Goal: Task Accomplishment & Management: Manage account settings

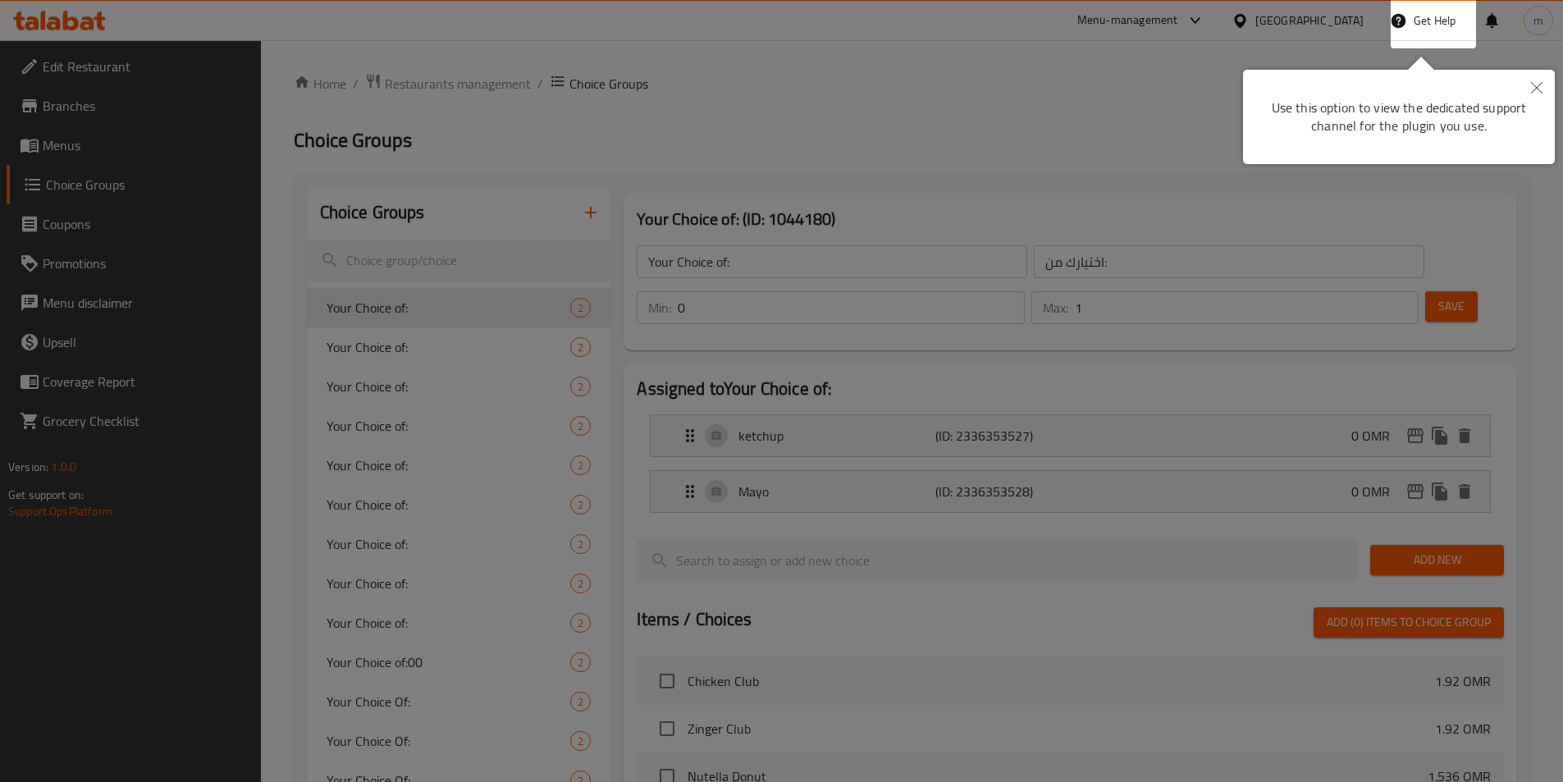
click at [1531, 79] on button "Close" at bounding box center [1536, 89] width 36 height 38
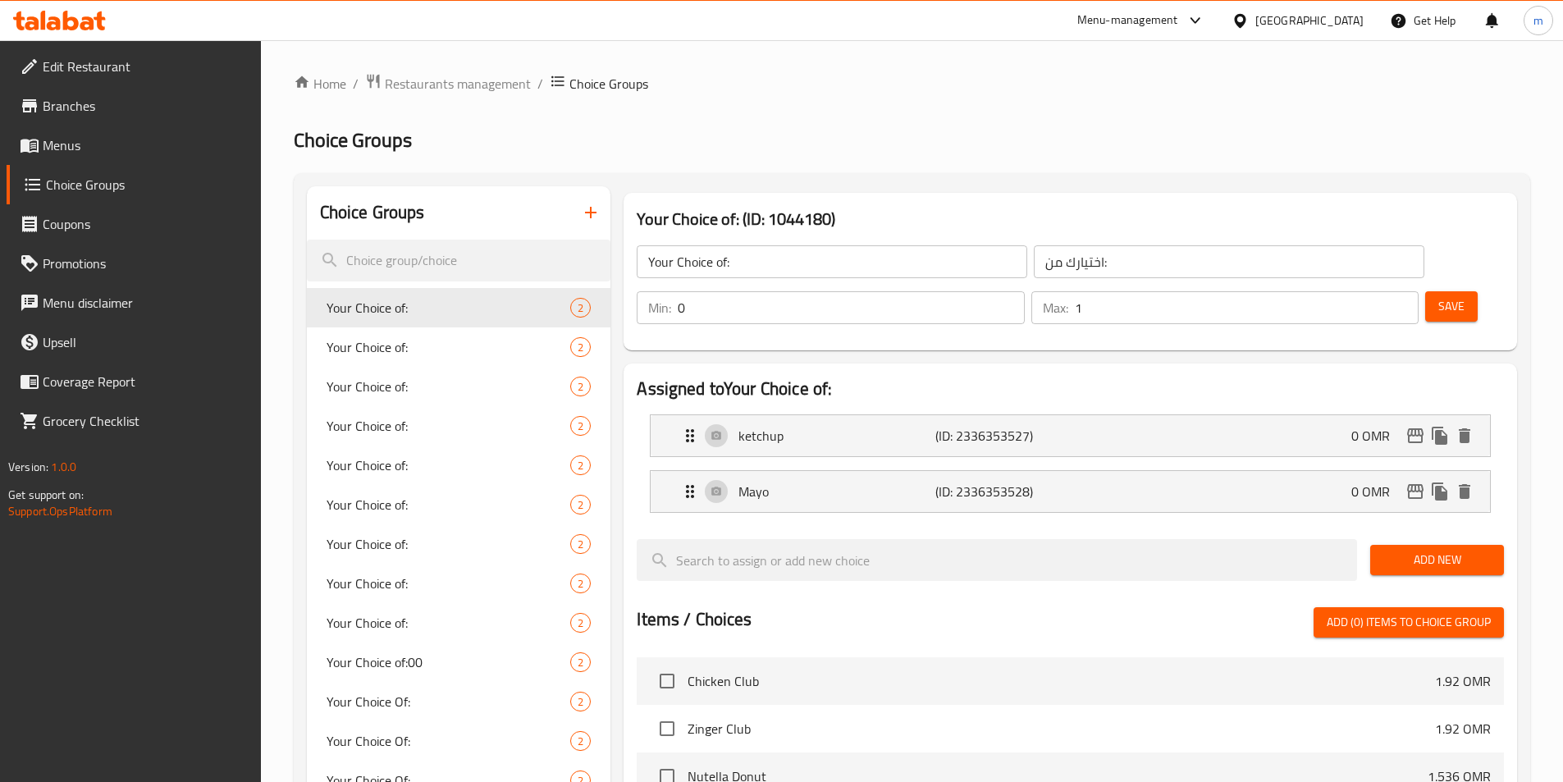
click at [1331, 8] on div "[GEOGRAPHIC_DATA]" at bounding box center [1297, 20] width 158 height 39
click at [1354, 16] on div "[GEOGRAPHIC_DATA]" at bounding box center [1309, 20] width 108 height 18
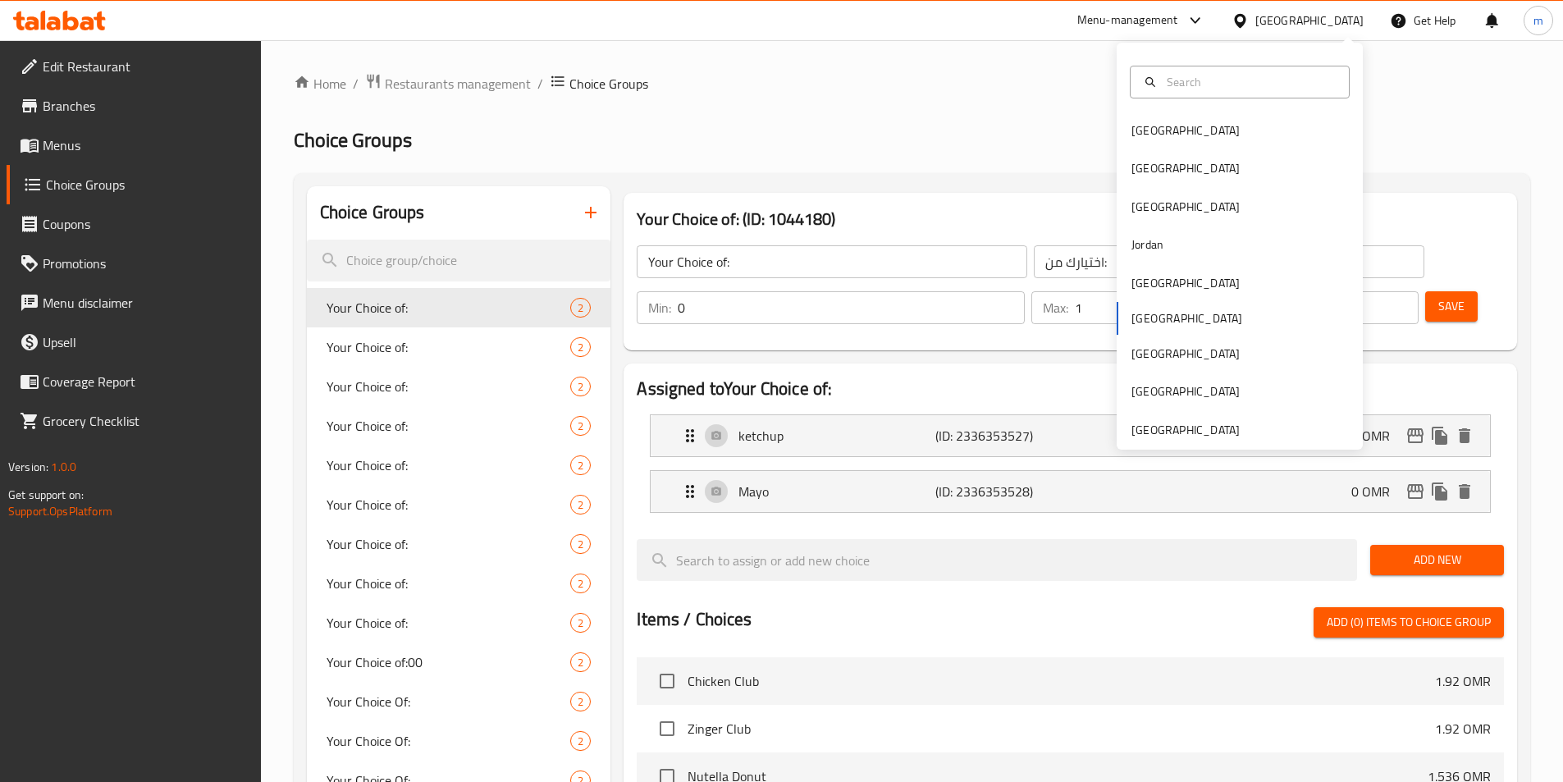
click at [1339, 19] on div "[GEOGRAPHIC_DATA]" at bounding box center [1309, 20] width 108 height 18
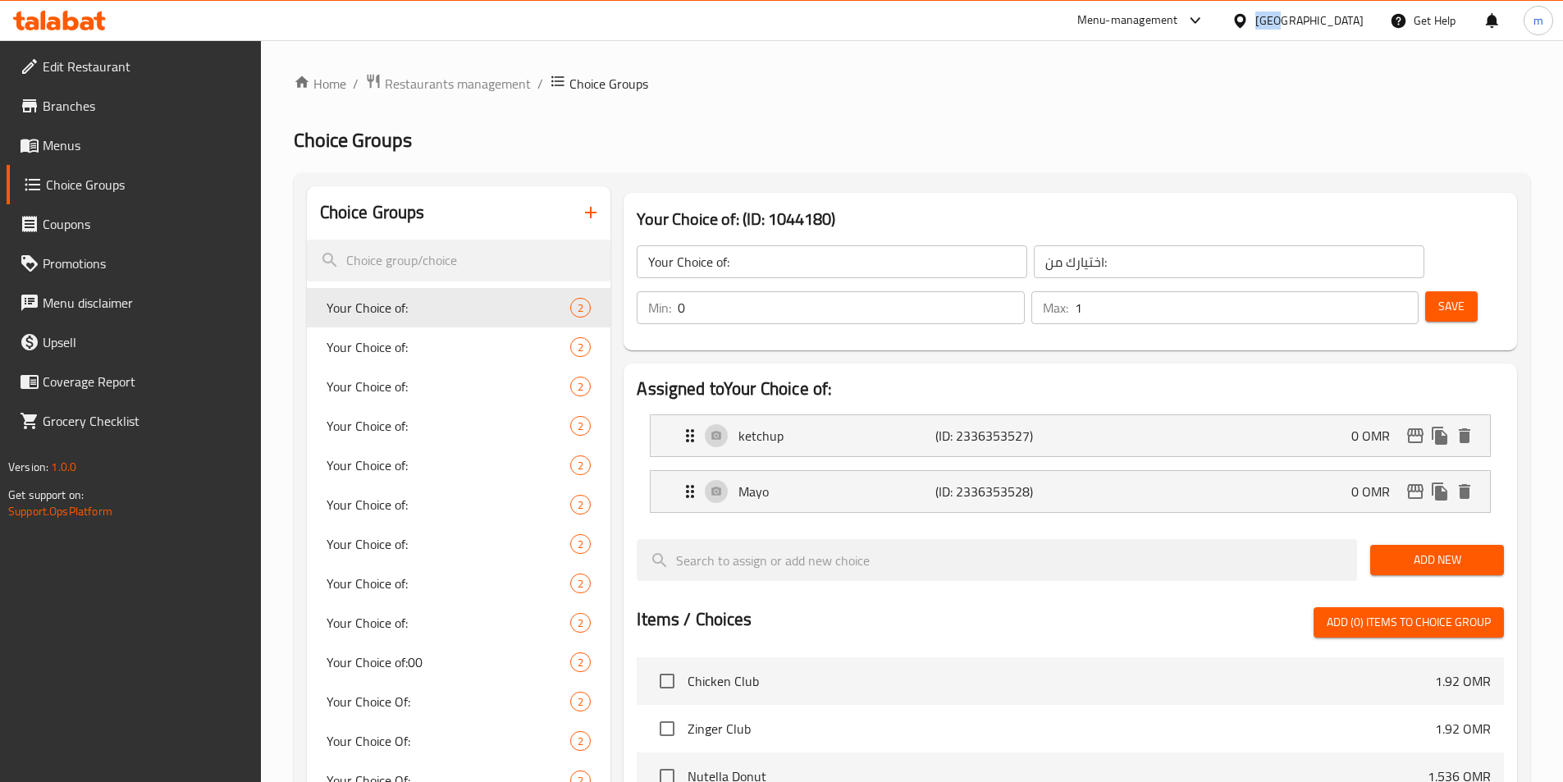
click at [1339, 19] on div "[GEOGRAPHIC_DATA]" at bounding box center [1309, 20] width 108 height 18
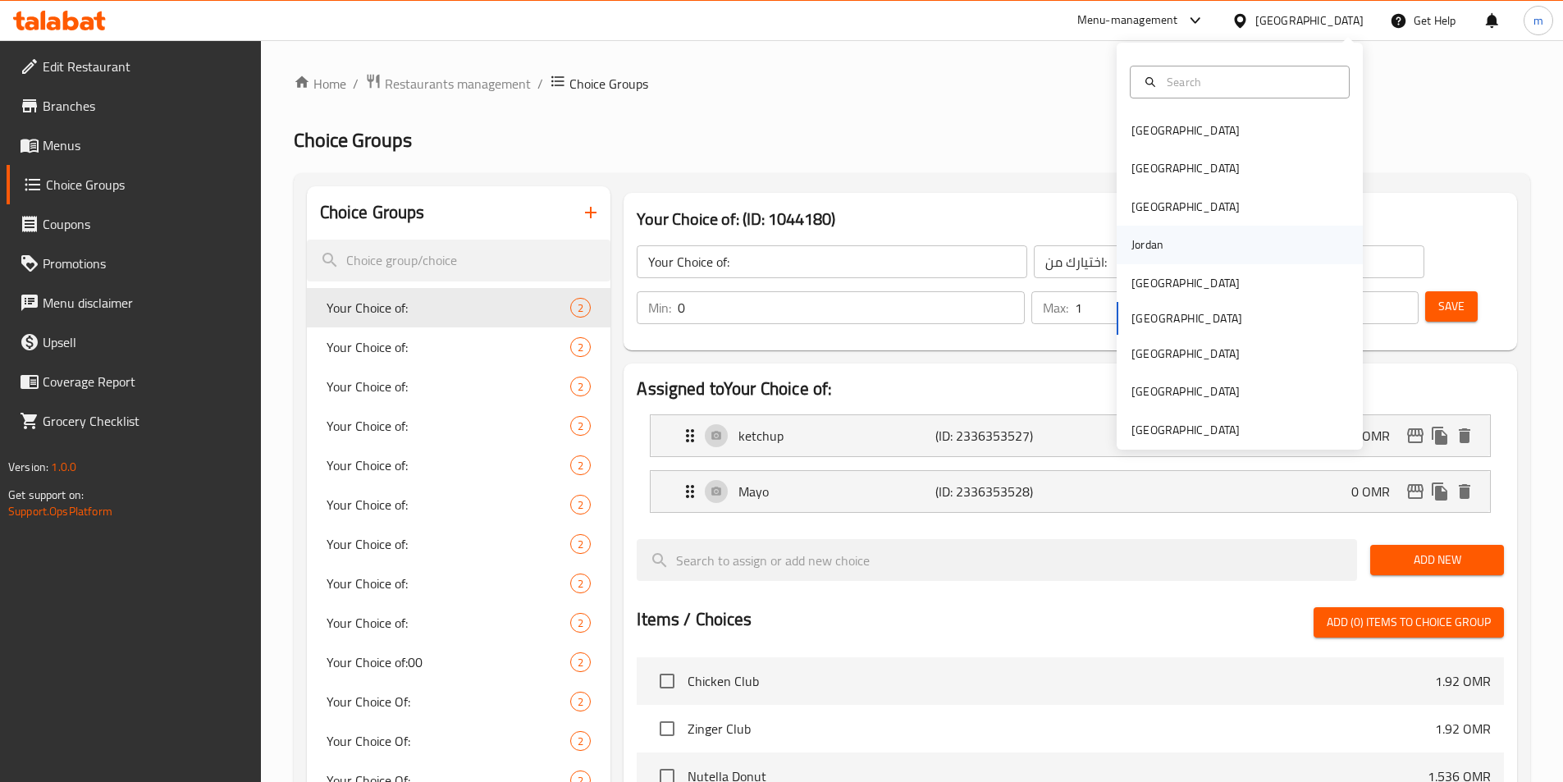
click at [1131, 242] on div "Jordan" at bounding box center [1147, 244] width 32 height 18
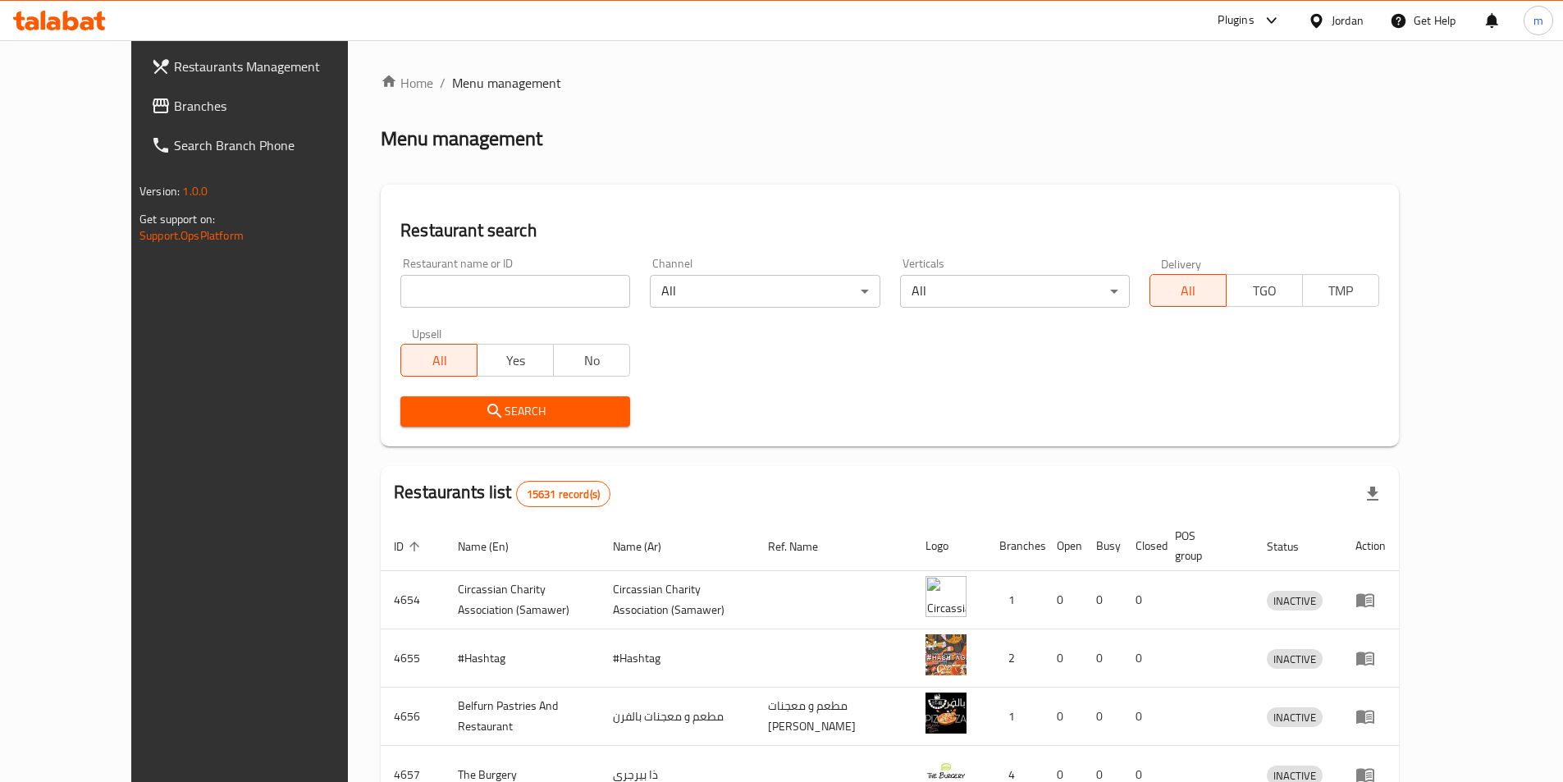
click at [174, 103] on span "Branches" at bounding box center [276, 106] width 205 height 20
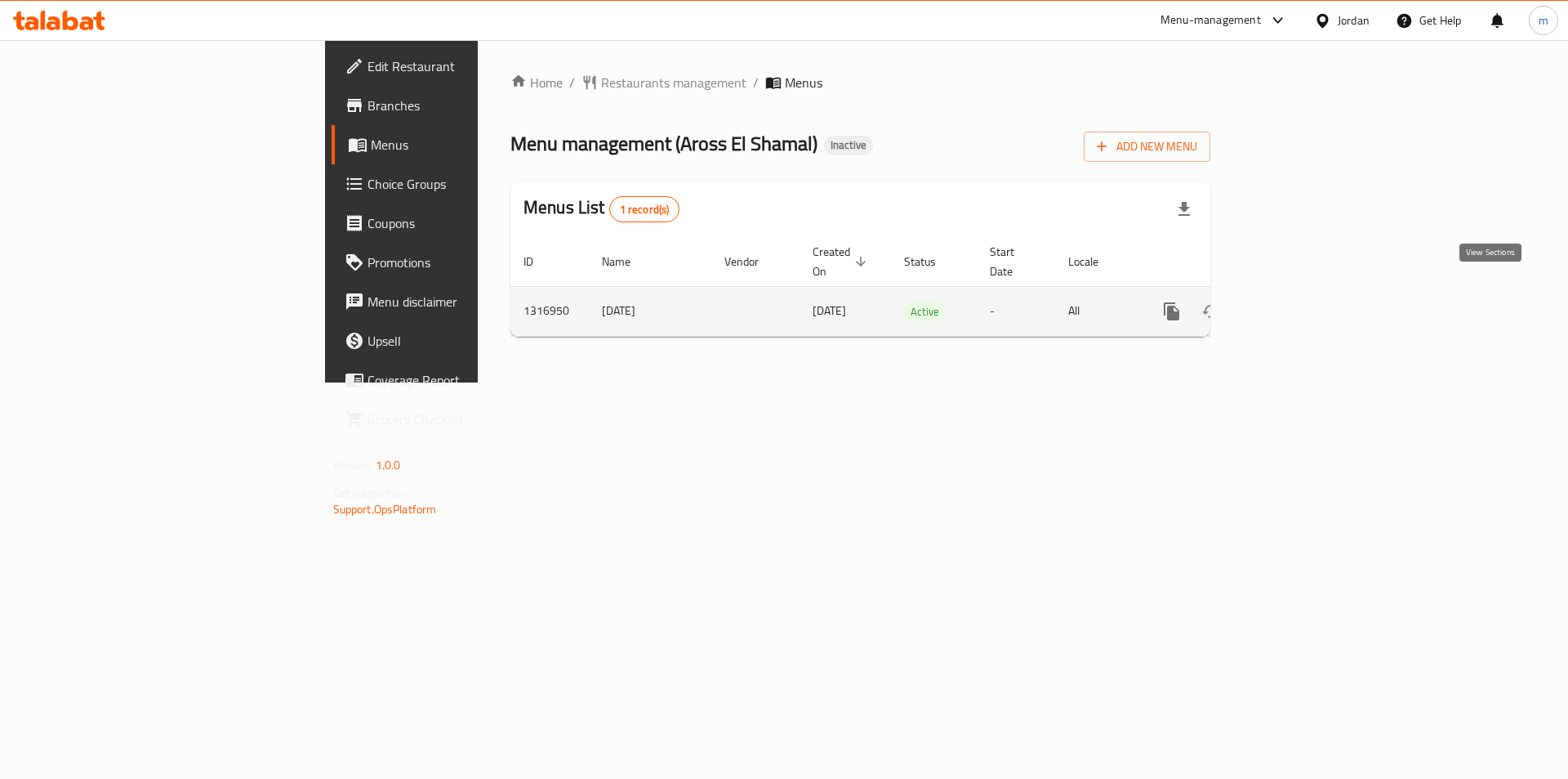
click at [1299, 302] on icon "enhanced table" at bounding box center [1289, 312] width 20 height 20
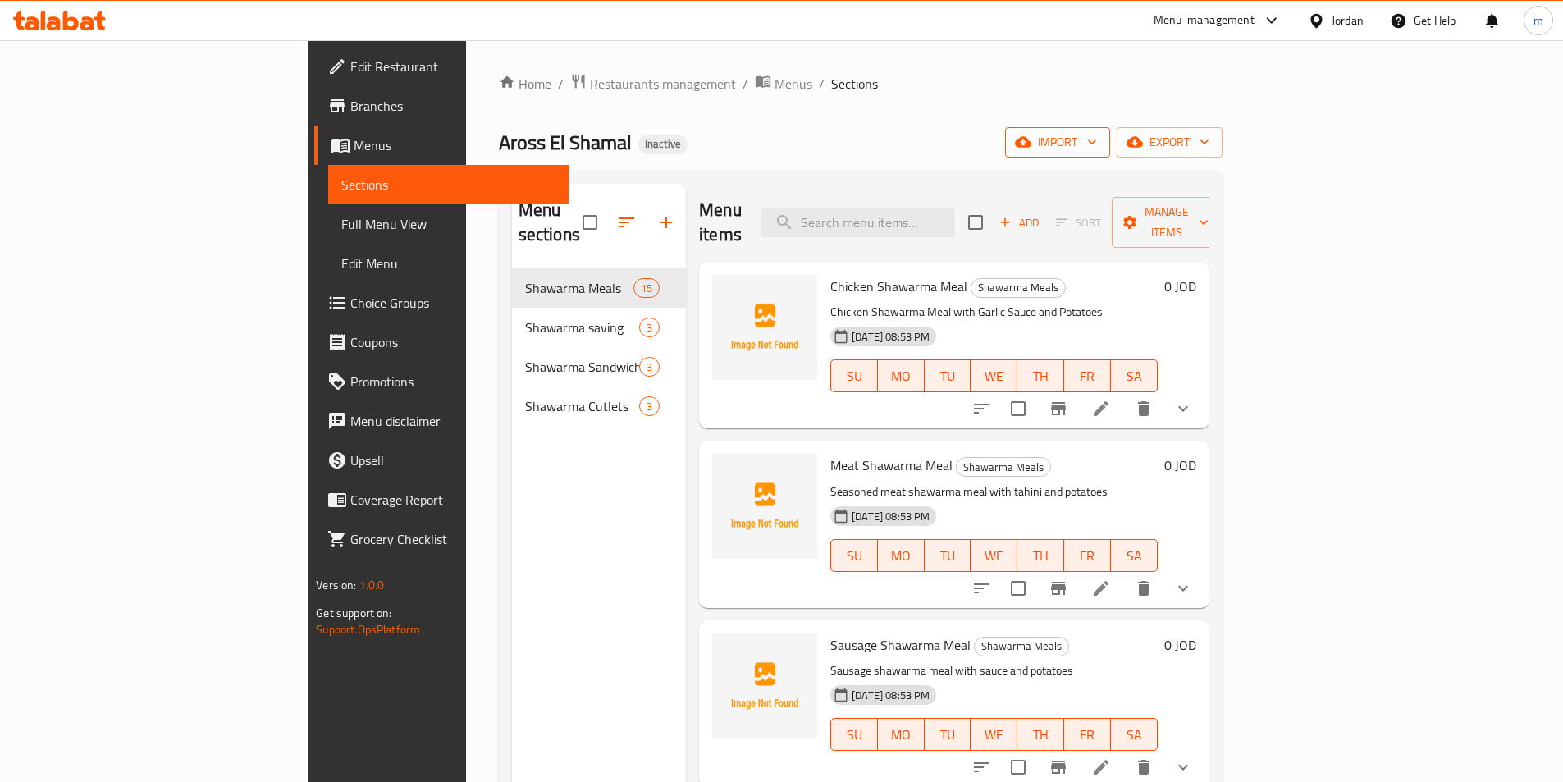
click at [1097, 135] on span "import" at bounding box center [1057, 142] width 79 height 21
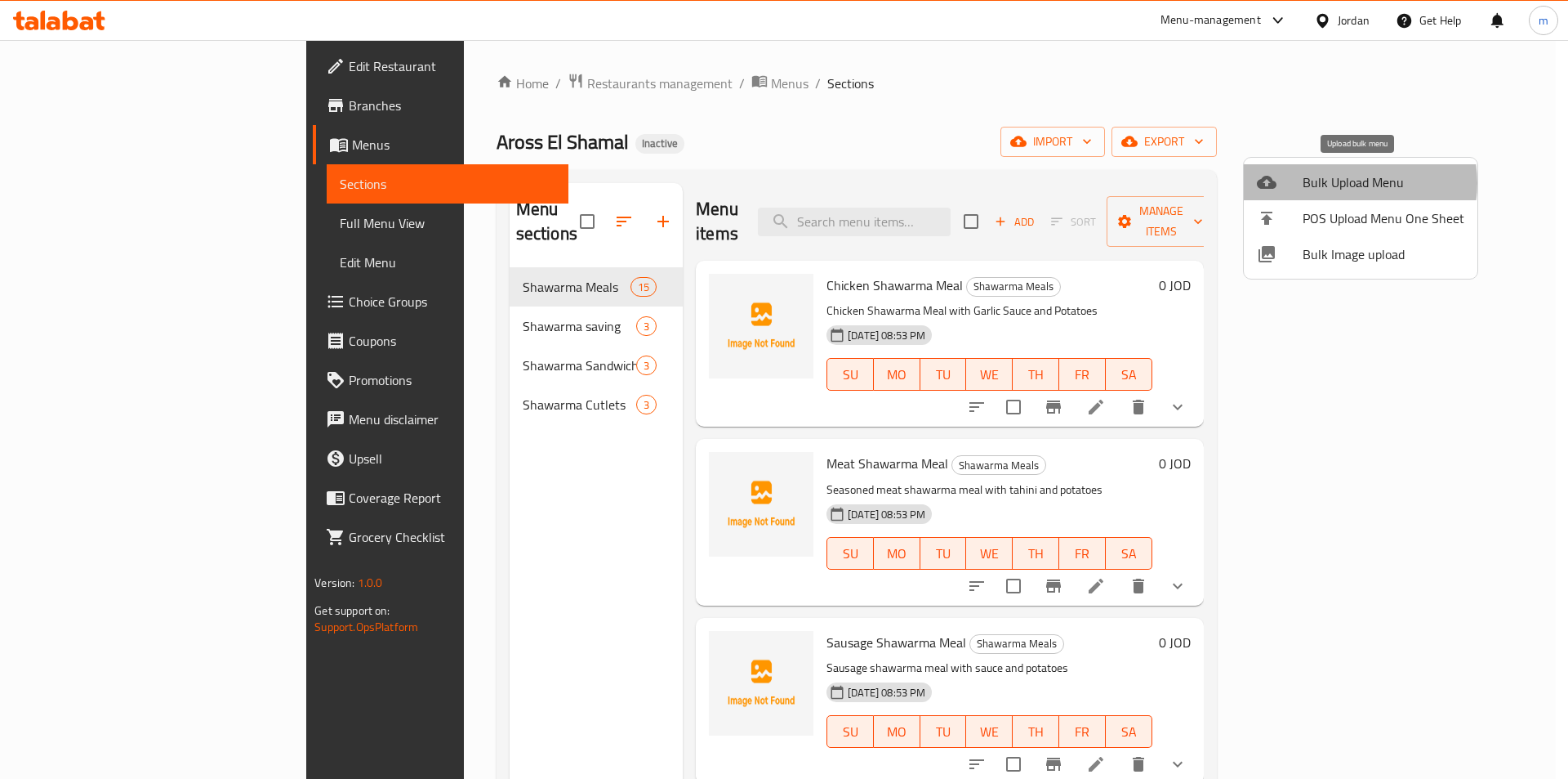
click at [1347, 183] on span "Bulk Upload Menu" at bounding box center [1383, 182] width 161 height 20
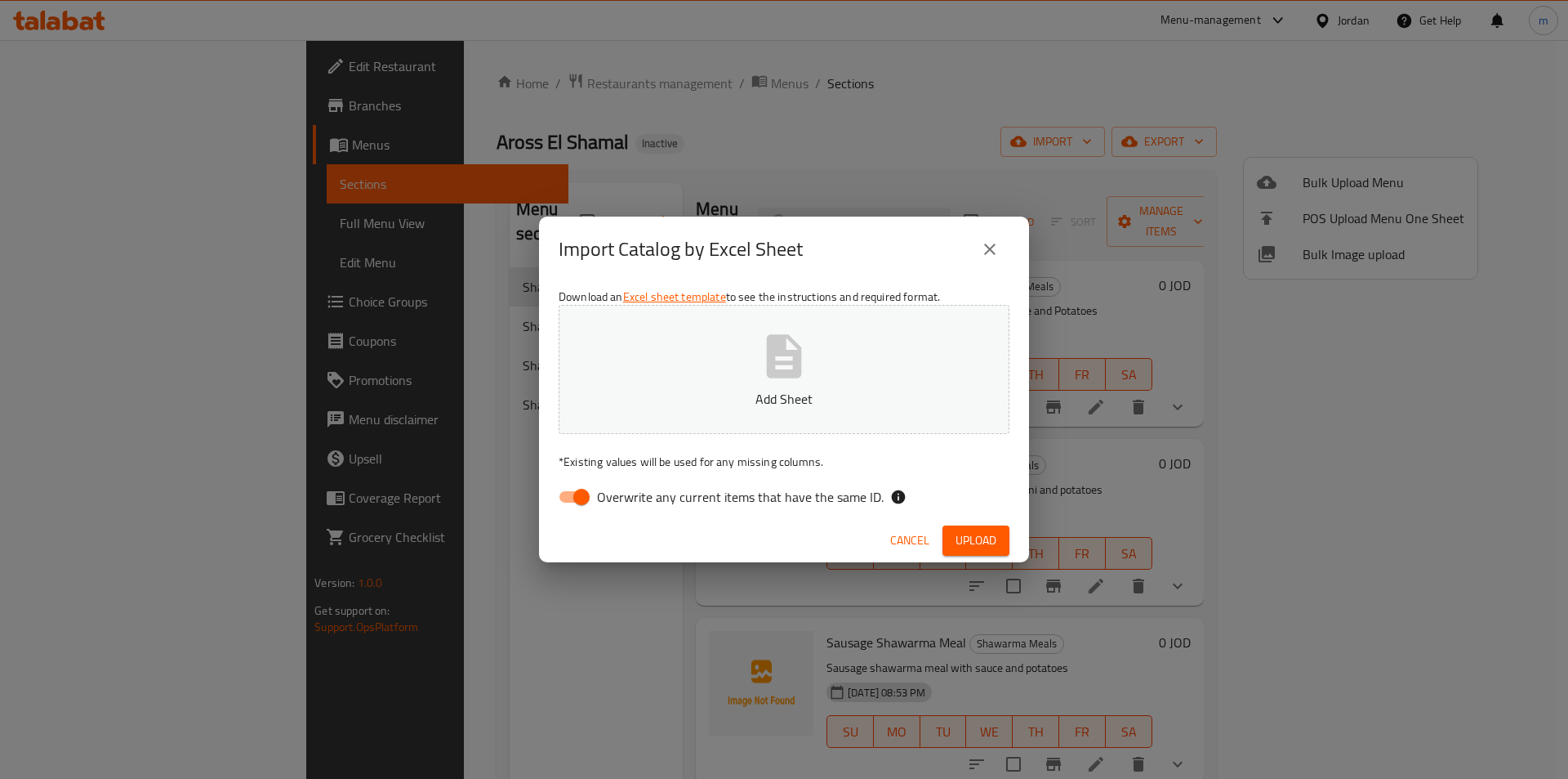
click at [605, 504] on span "Overwrite any current items that have the same ID." at bounding box center [741, 497] width 287 height 20
click at [605, 504] on input "Overwrite any current items that have the same ID." at bounding box center [581, 496] width 94 height 31
checkbox input "false"
click at [694, 358] on button "Add Sheet" at bounding box center [784, 370] width 451 height 130
click at [994, 547] on span "Upload" at bounding box center [976, 540] width 41 height 21
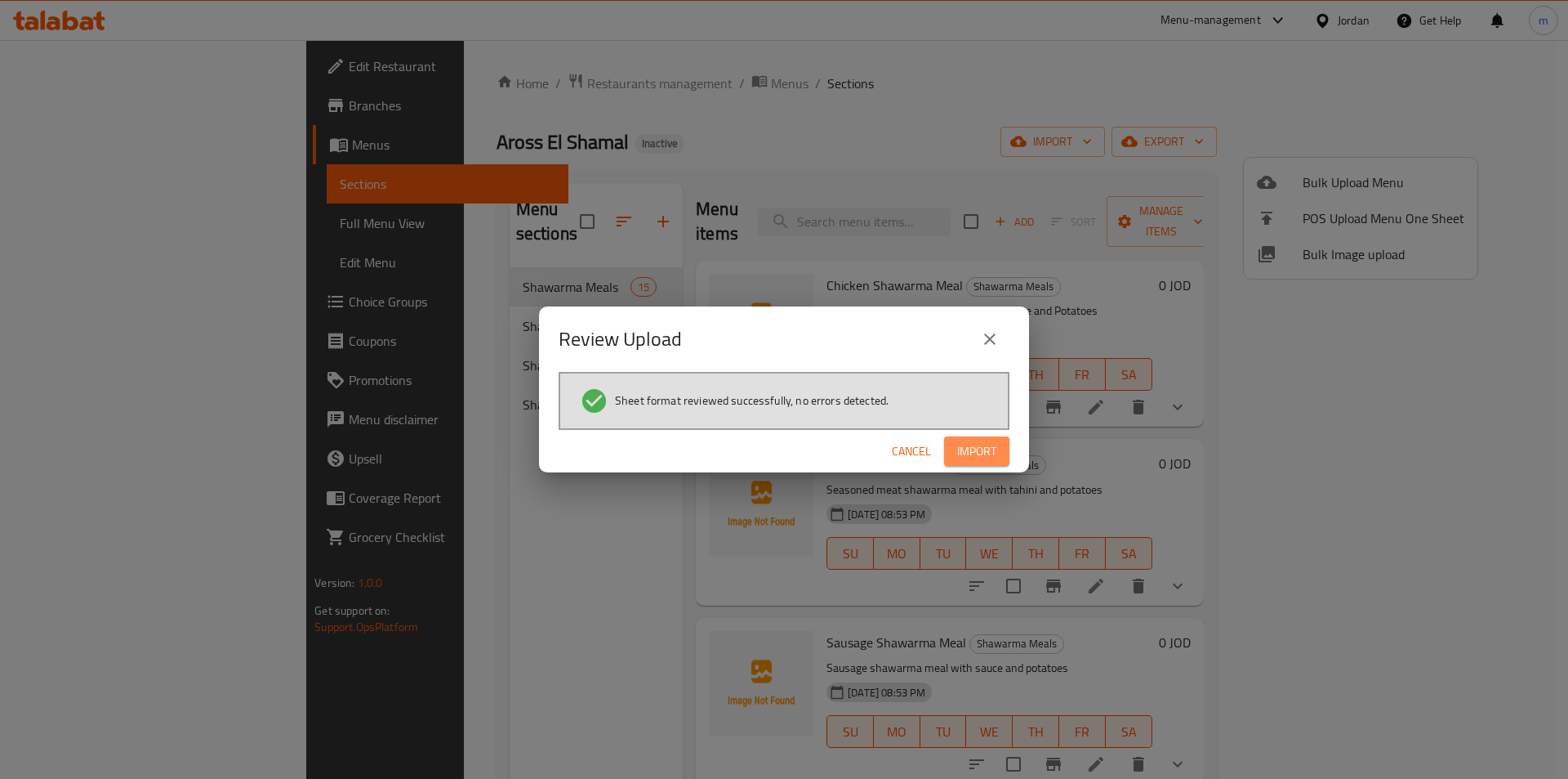
click at [979, 451] on span "Import" at bounding box center [976, 451] width 39 height 21
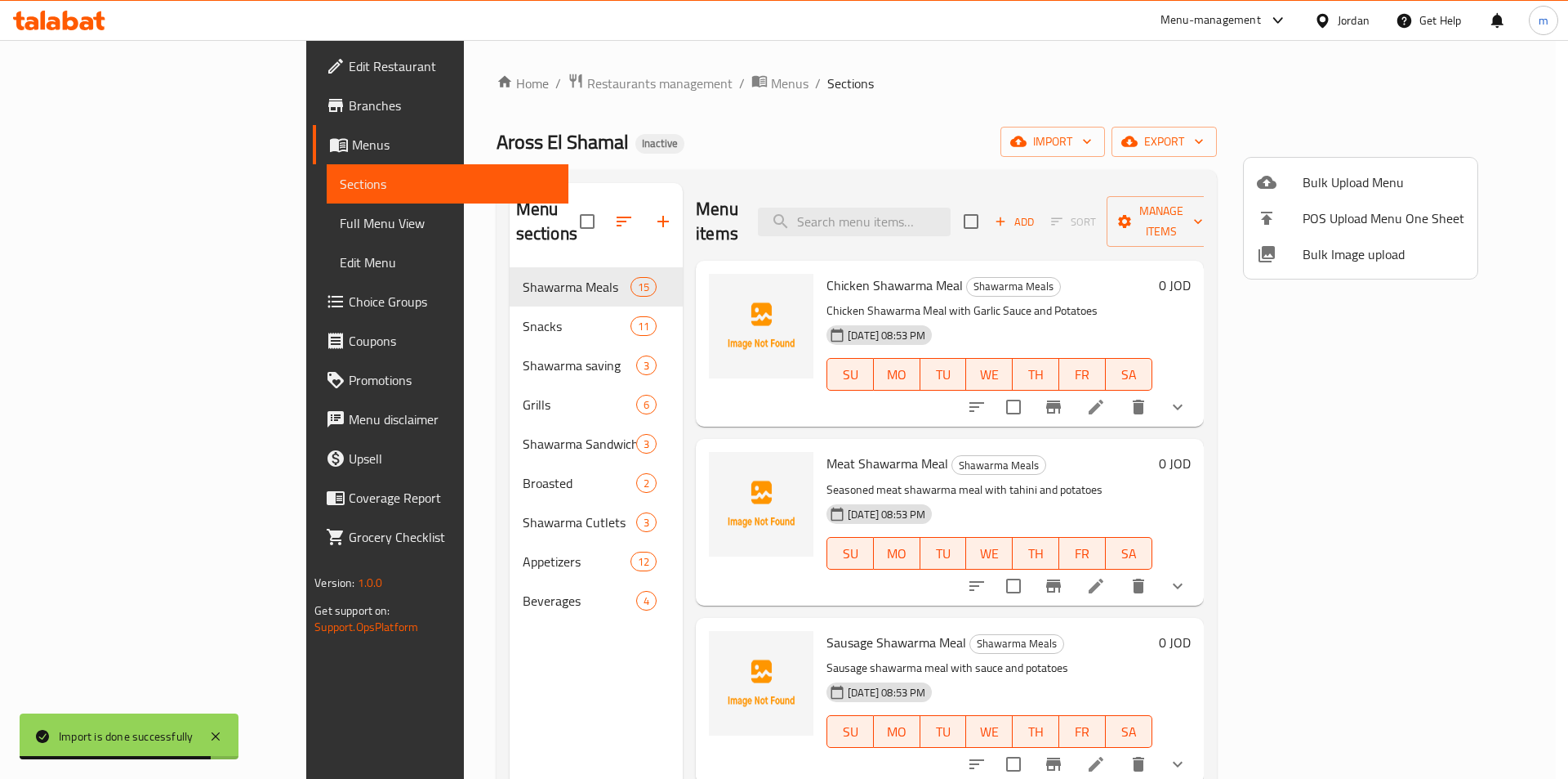
click at [98, 224] on div at bounding box center [784, 390] width 1568 height 779
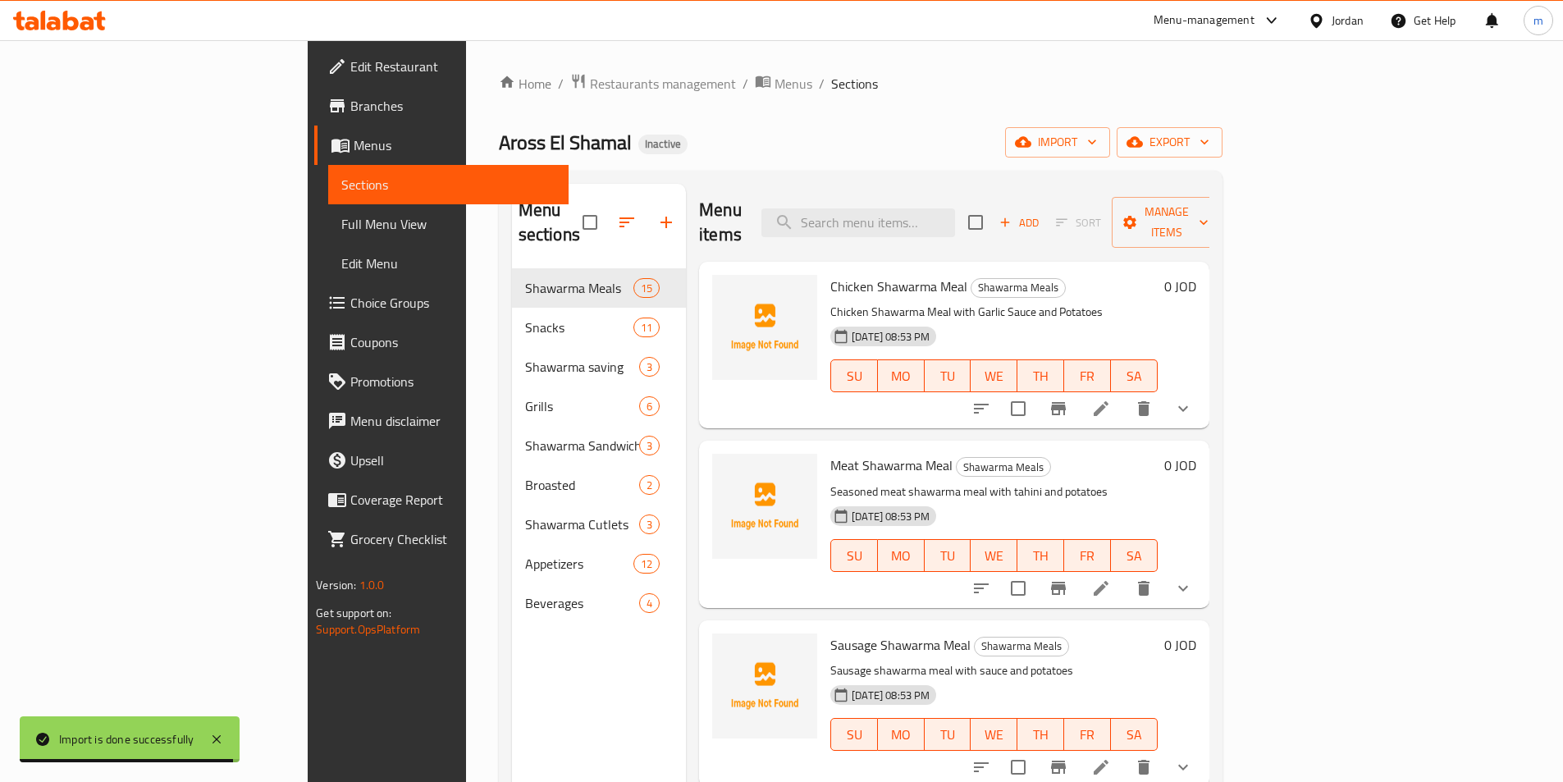
click at [341, 225] on span "Full Menu View" at bounding box center [448, 224] width 214 height 20
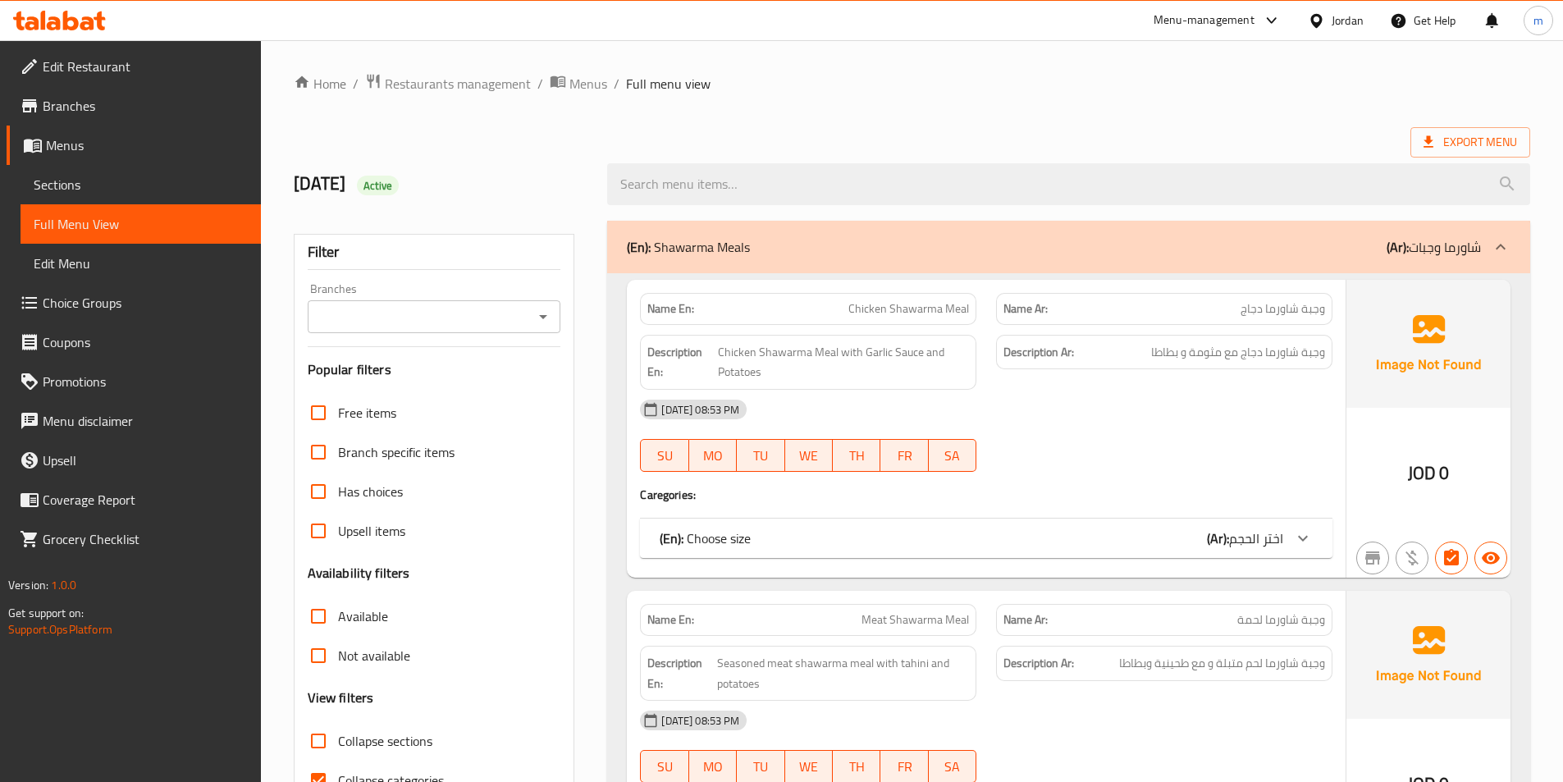
click at [1458, 250] on p "(Ar): شاورما وجبات" at bounding box center [1433, 247] width 94 height 20
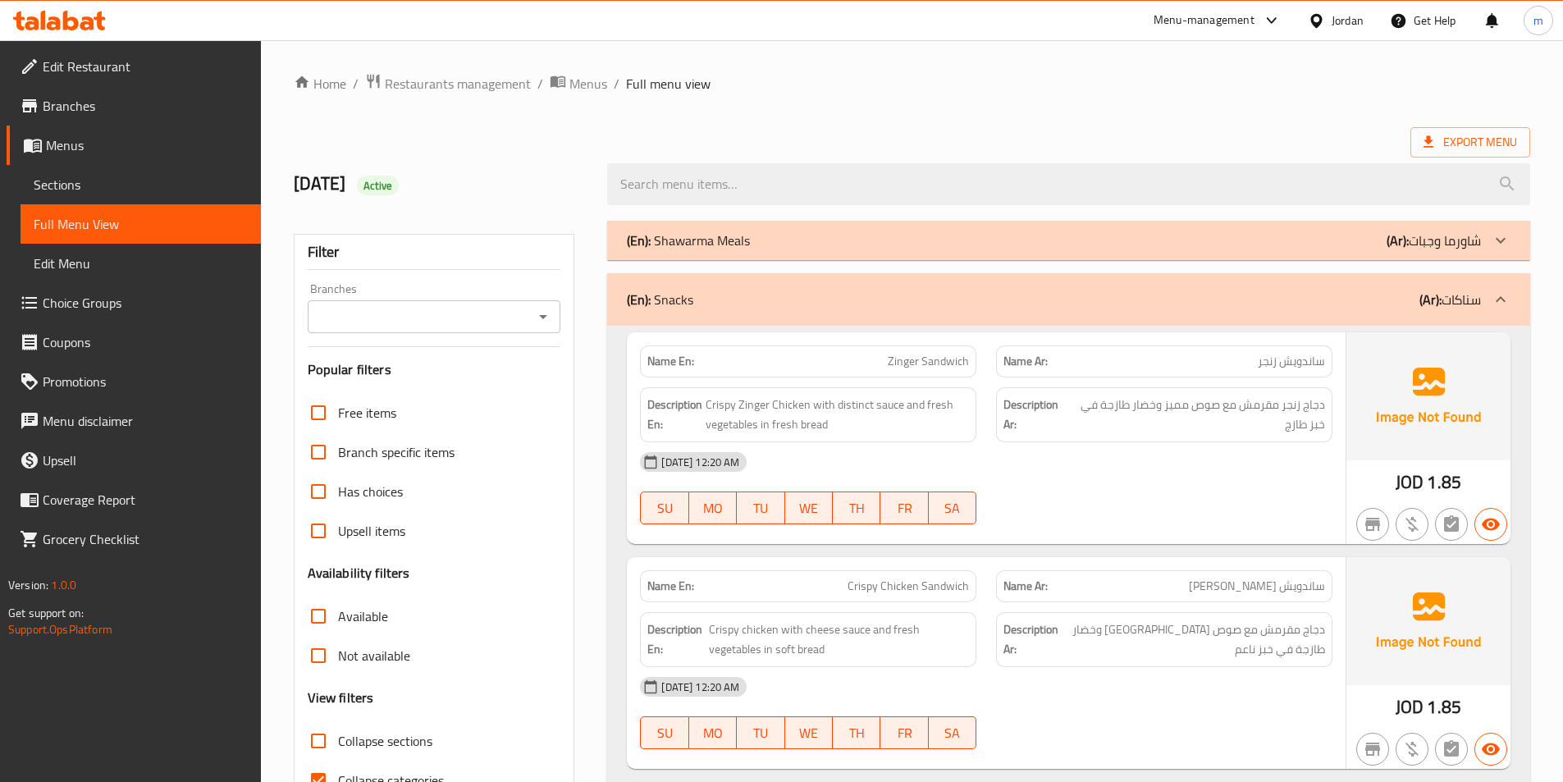
click at [1476, 293] on p "(Ar): سناكات" at bounding box center [1450, 300] width 62 height 20
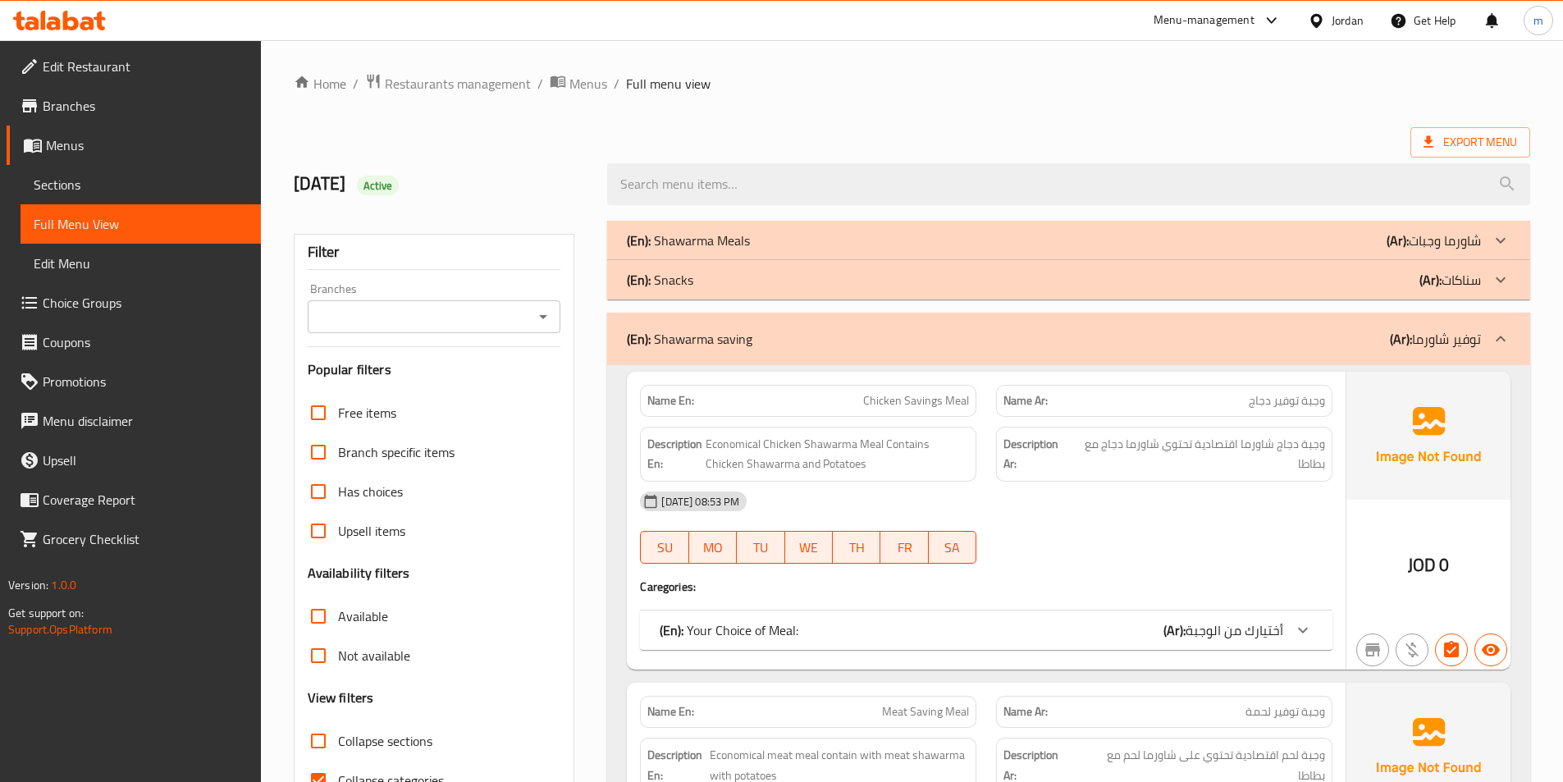
click at [1494, 272] on icon at bounding box center [1500, 280] width 20 height 20
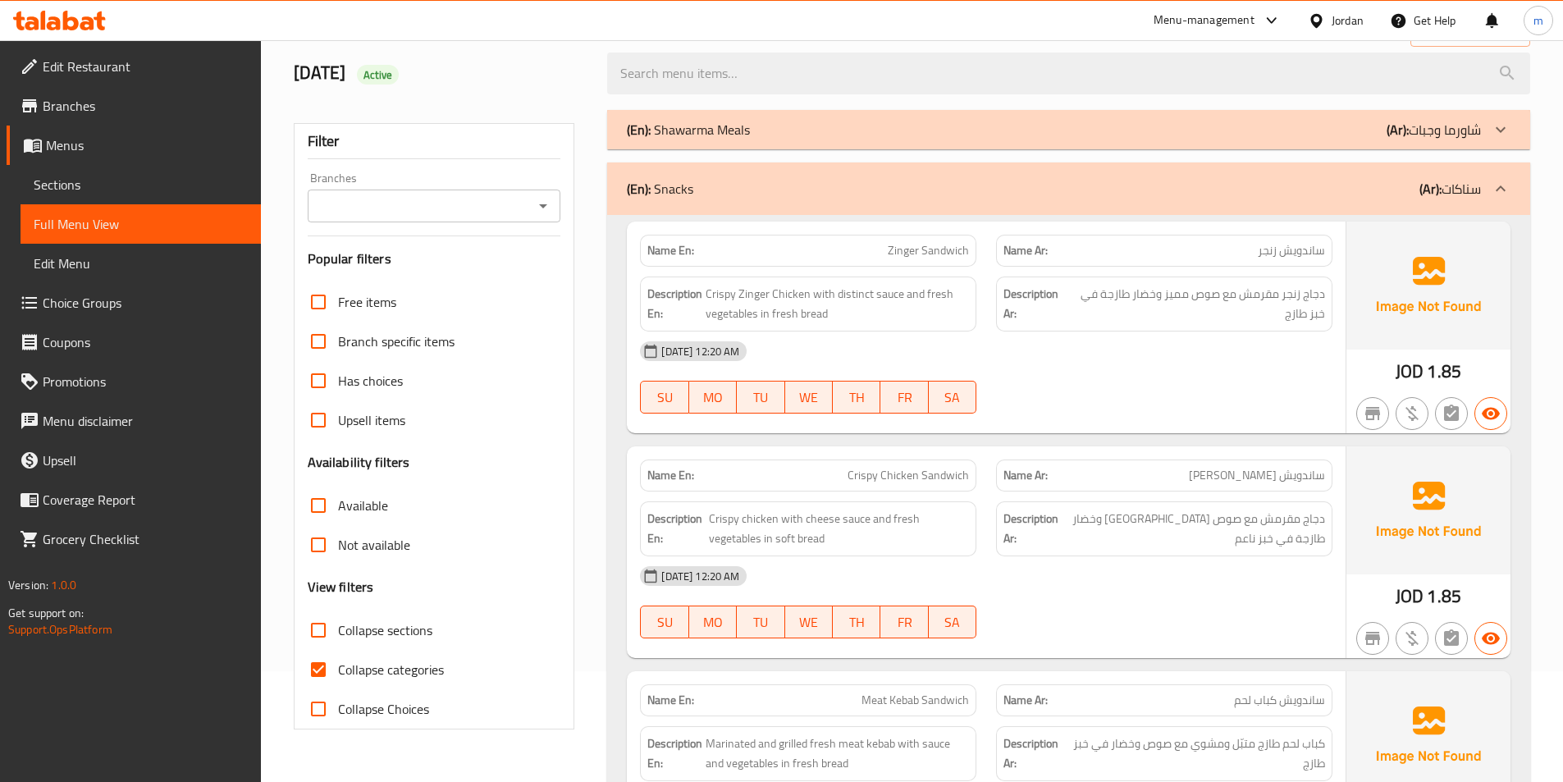
scroll to position [164, 0]
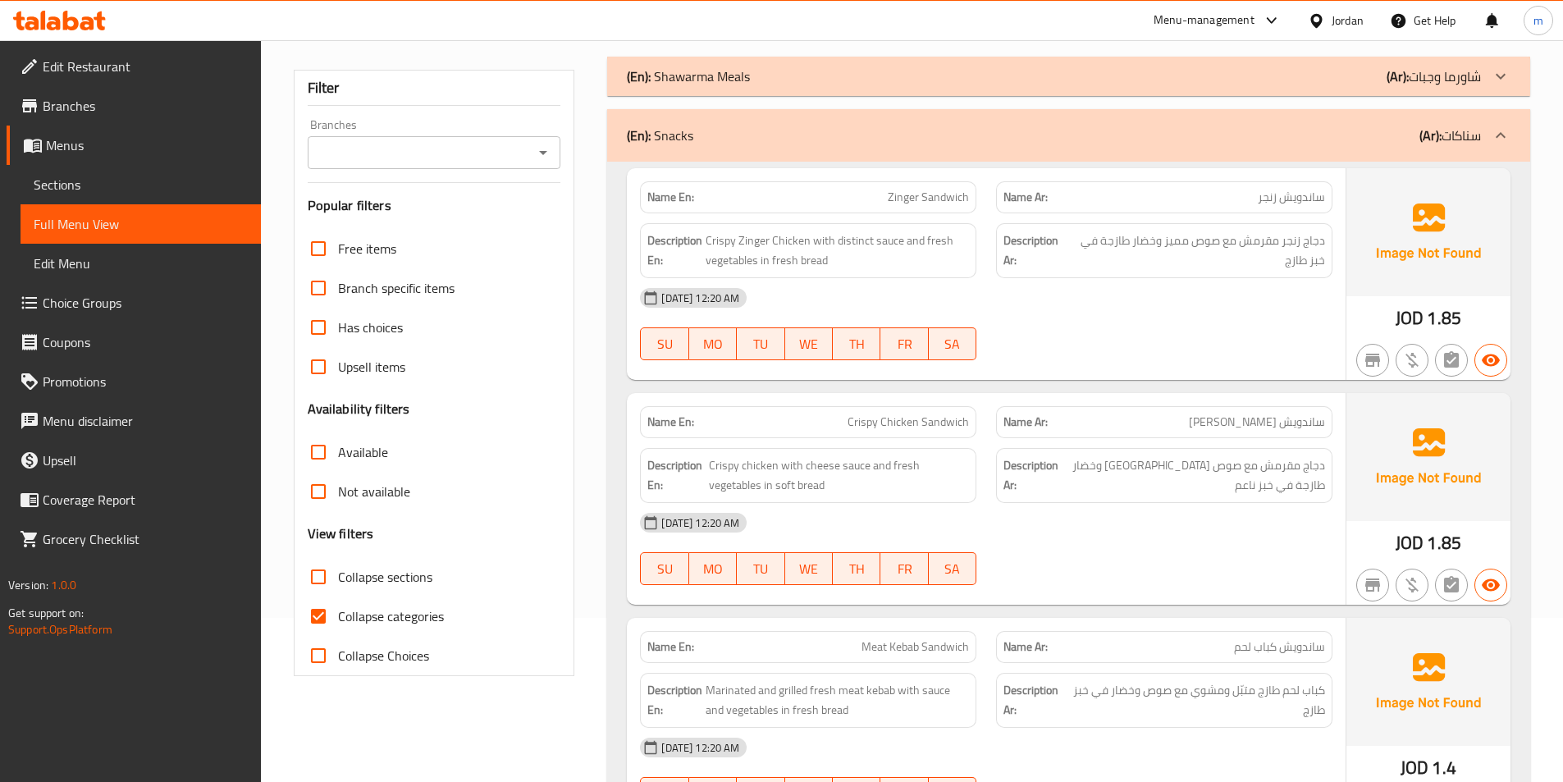
click at [363, 620] on span "Collapse categories" at bounding box center [391, 616] width 106 height 20
click at [338, 620] on input "Collapse categories" at bounding box center [318, 615] width 39 height 39
checkbox input "false"
click at [406, 582] on span "Collapse sections" at bounding box center [385, 577] width 94 height 20
click at [338, 582] on input "Collapse sections" at bounding box center [318, 576] width 39 height 39
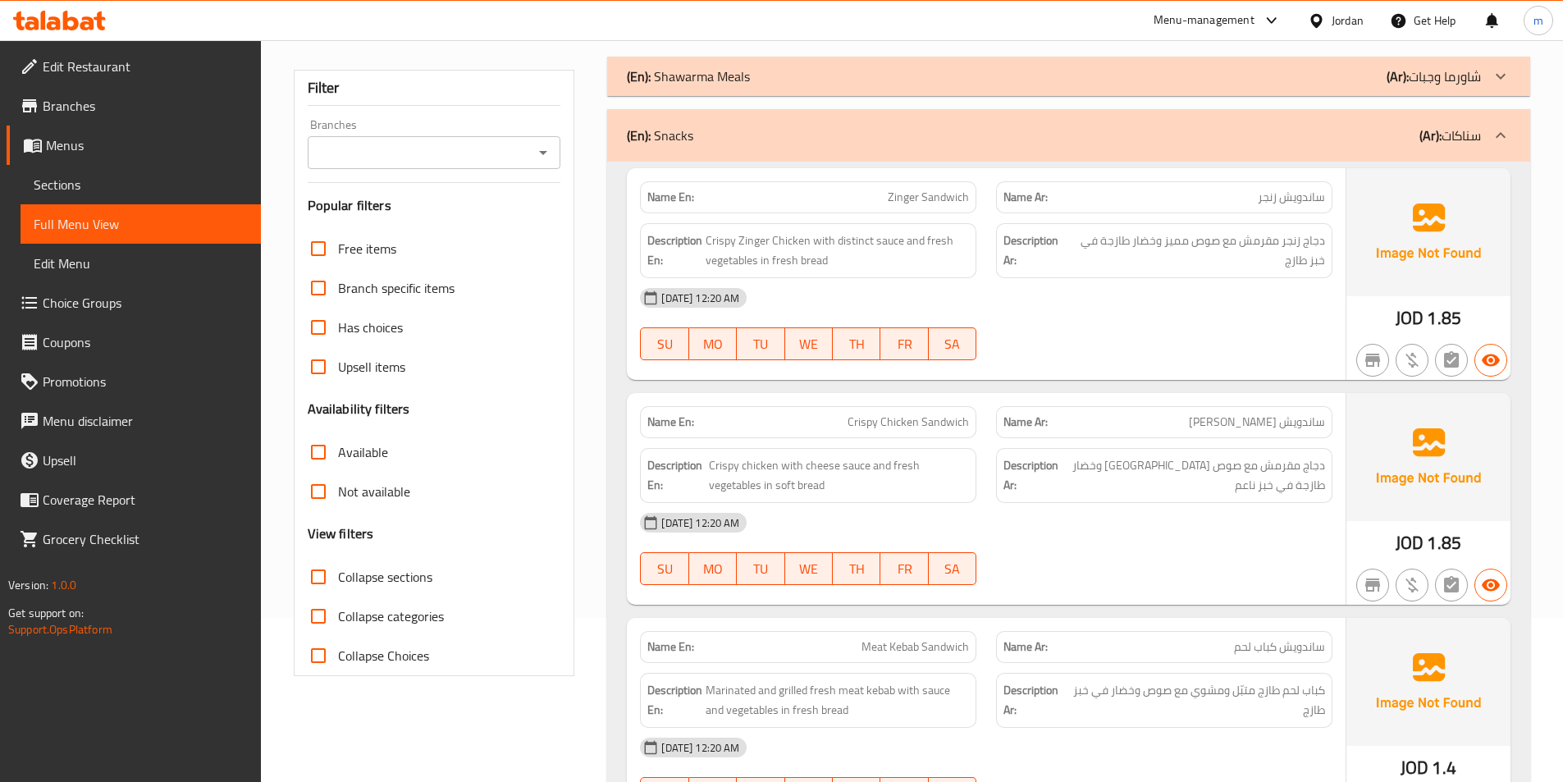
checkbox input "true"
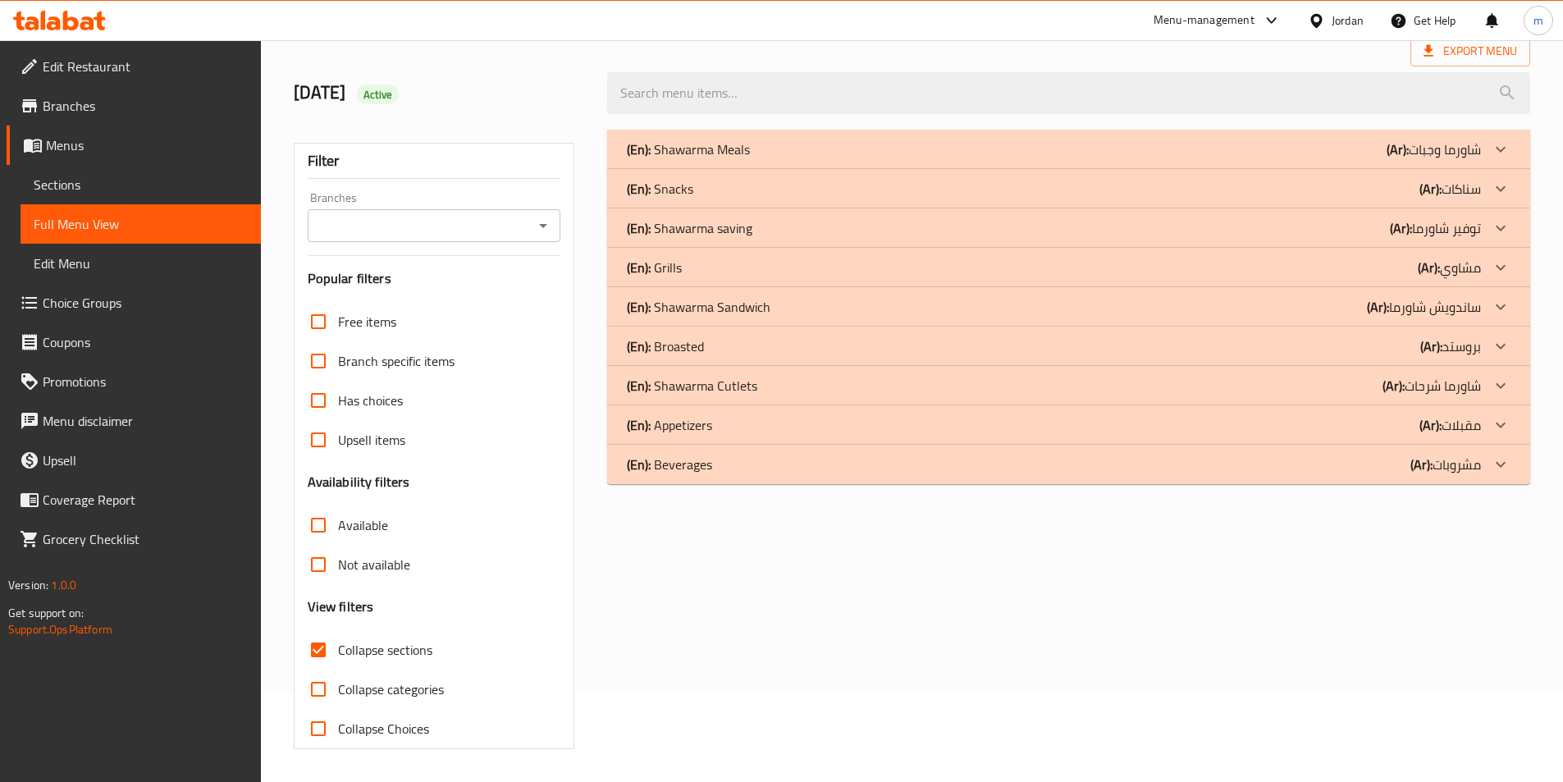
scroll to position [91, 0]
click at [1493, 475] on div at bounding box center [1500, 464] width 39 height 39
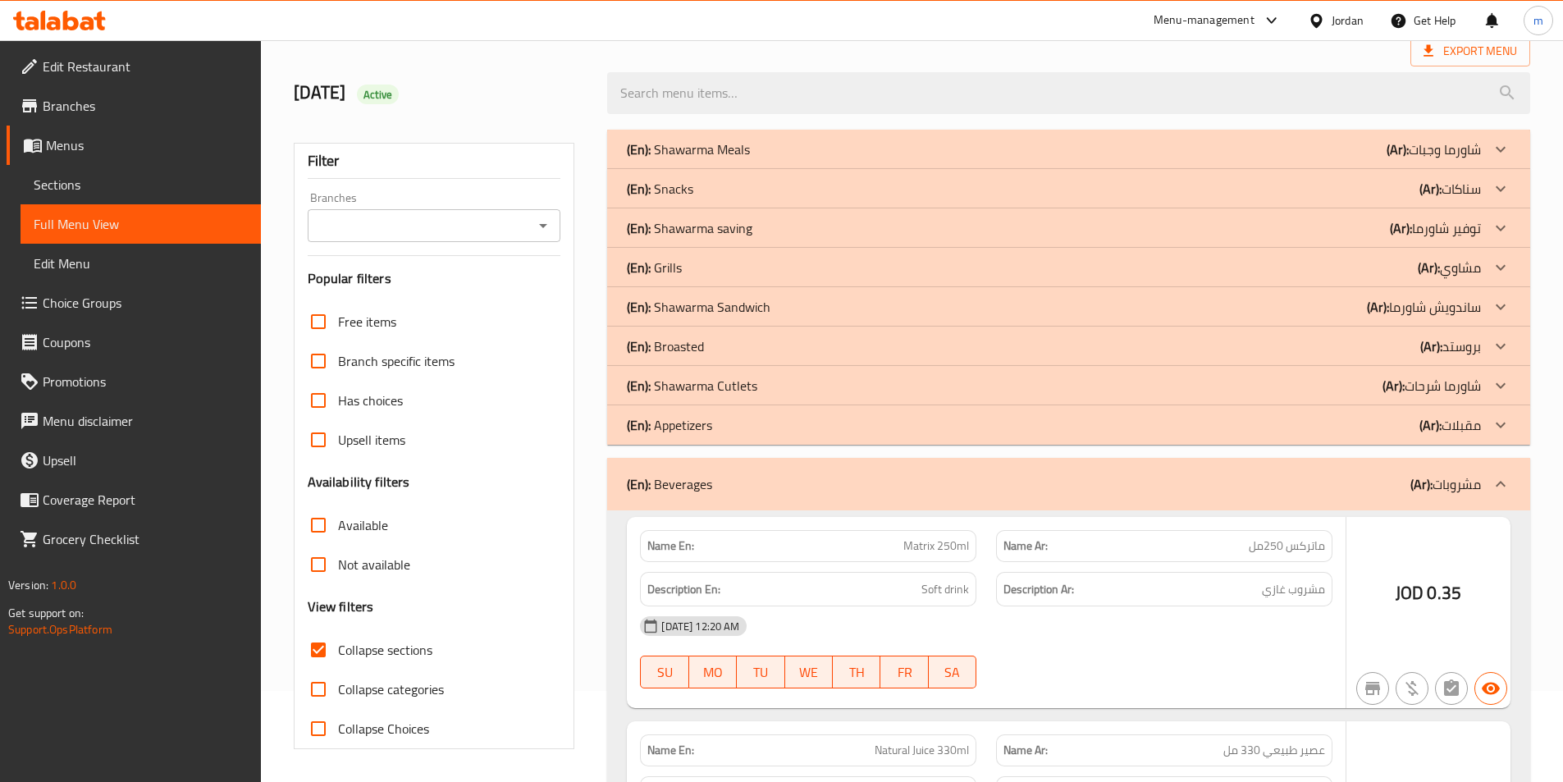
click at [1494, 424] on icon at bounding box center [1500, 425] width 20 height 20
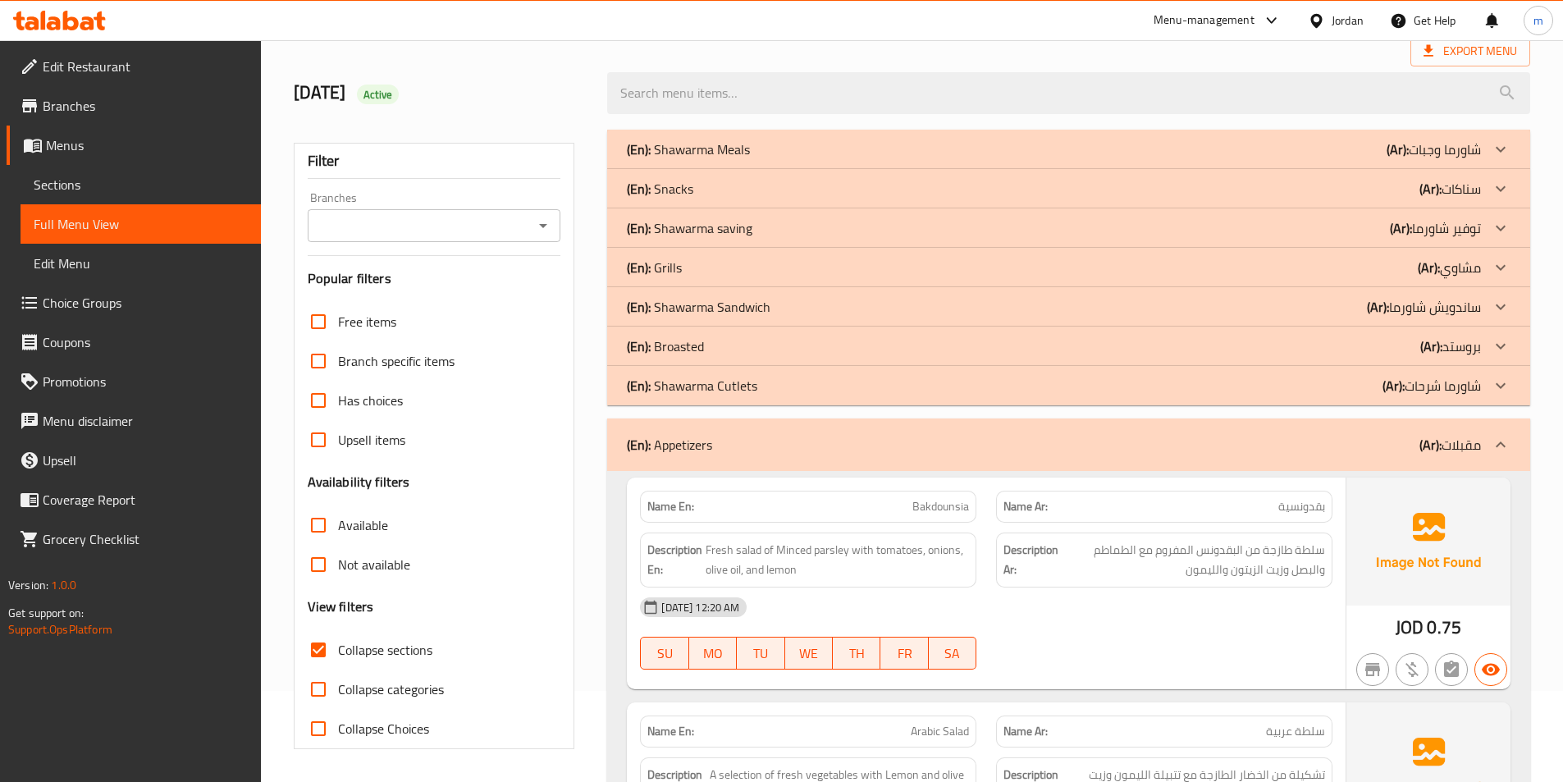
click at [1501, 344] on icon at bounding box center [1500, 346] width 20 height 20
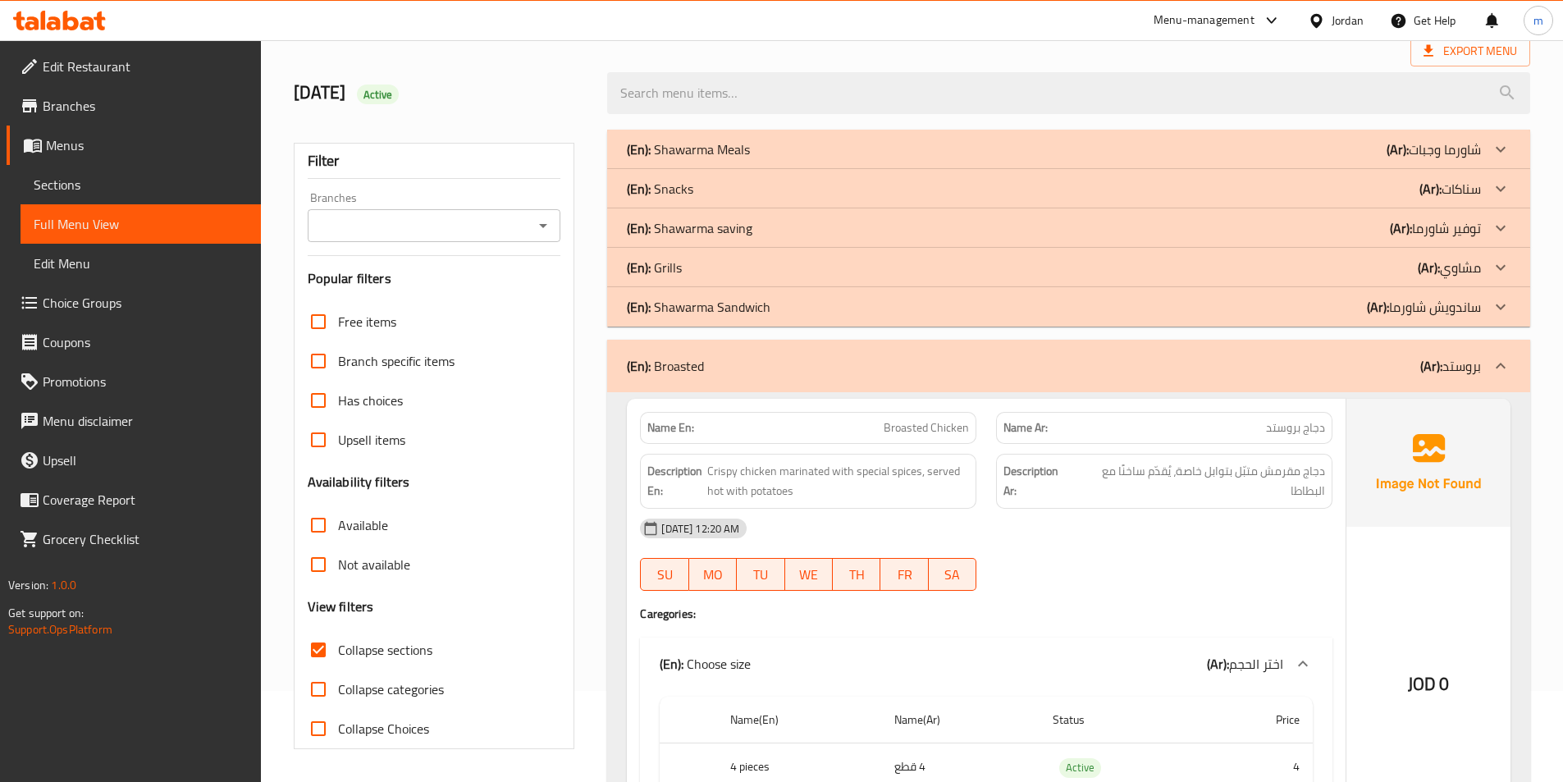
click at [1499, 268] on icon at bounding box center [1500, 267] width 10 height 6
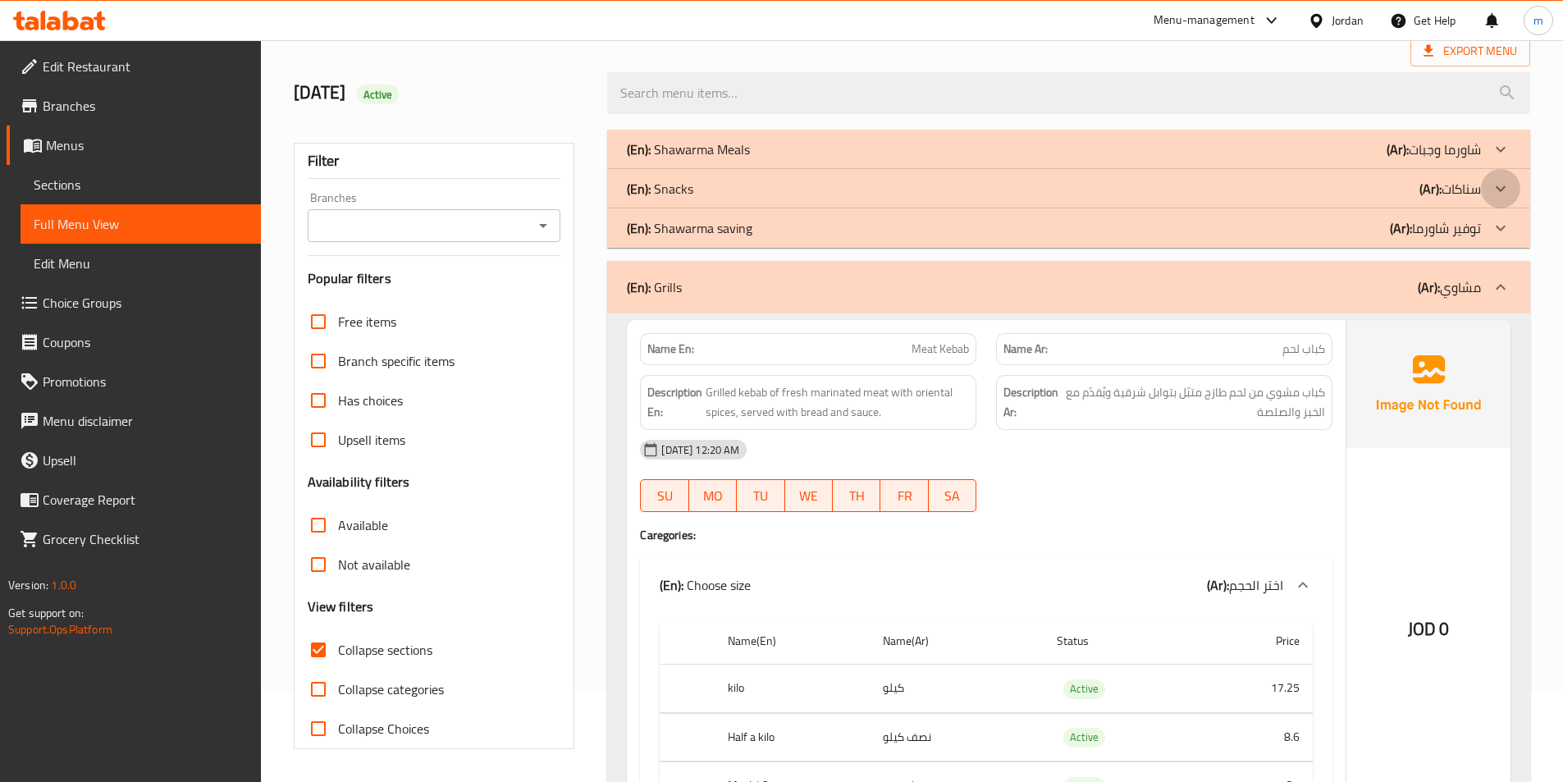
click at [1490, 182] on icon at bounding box center [1500, 189] width 20 height 20
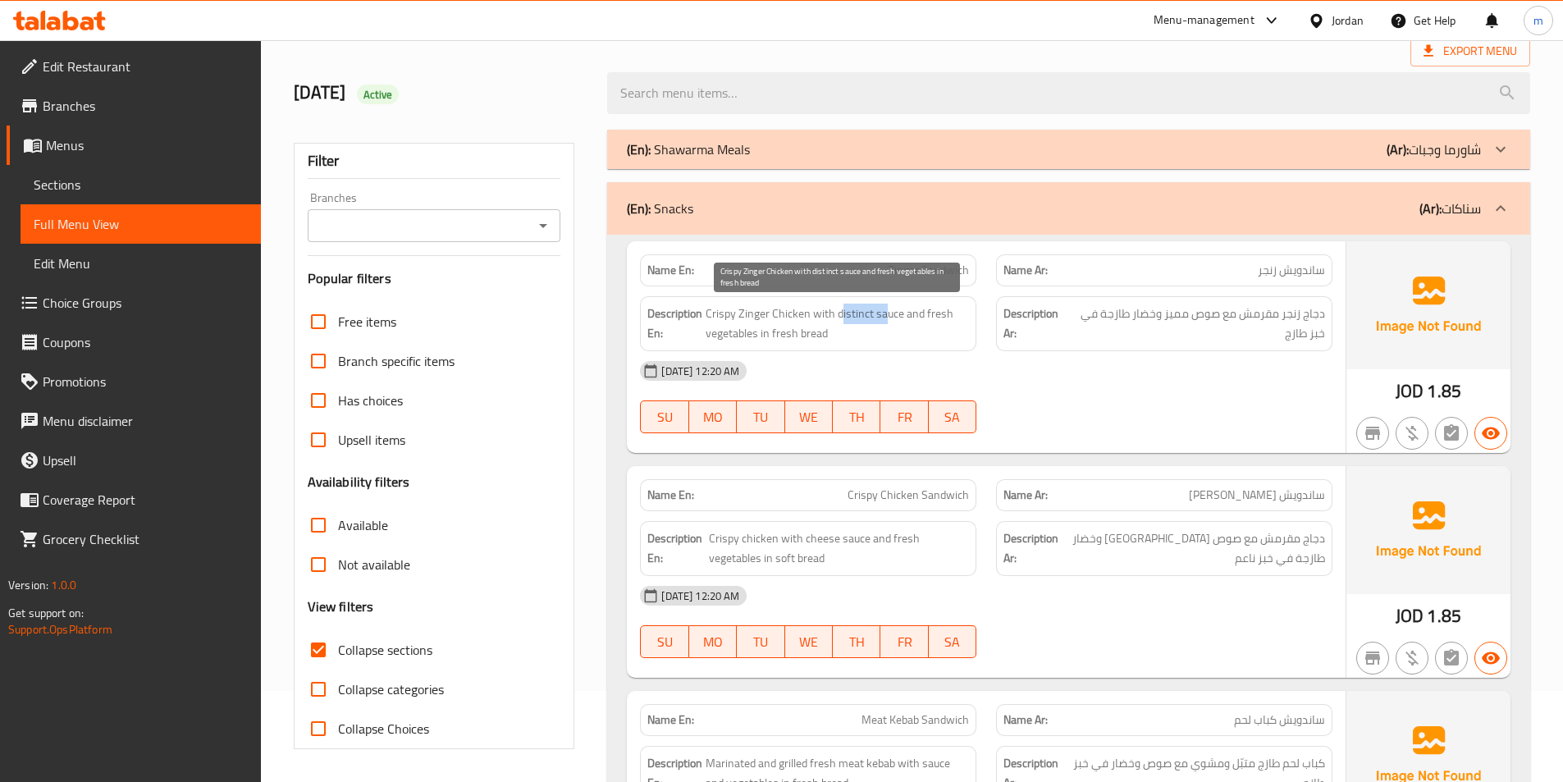
drag, startPoint x: 841, startPoint y: 312, endPoint x: 881, endPoint y: 310, distance: 40.2
click at [881, 310] on span "Crispy Zinger Chicken with distinct sauce and fresh vegetables in fresh bread" at bounding box center [836, 323] width 263 height 40
click at [881, 309] on span "Crispy Zinger Chicken with distinct sauce and fresh vegetables in fresh bread" at bounding box center [836, 323] width 263 height 40
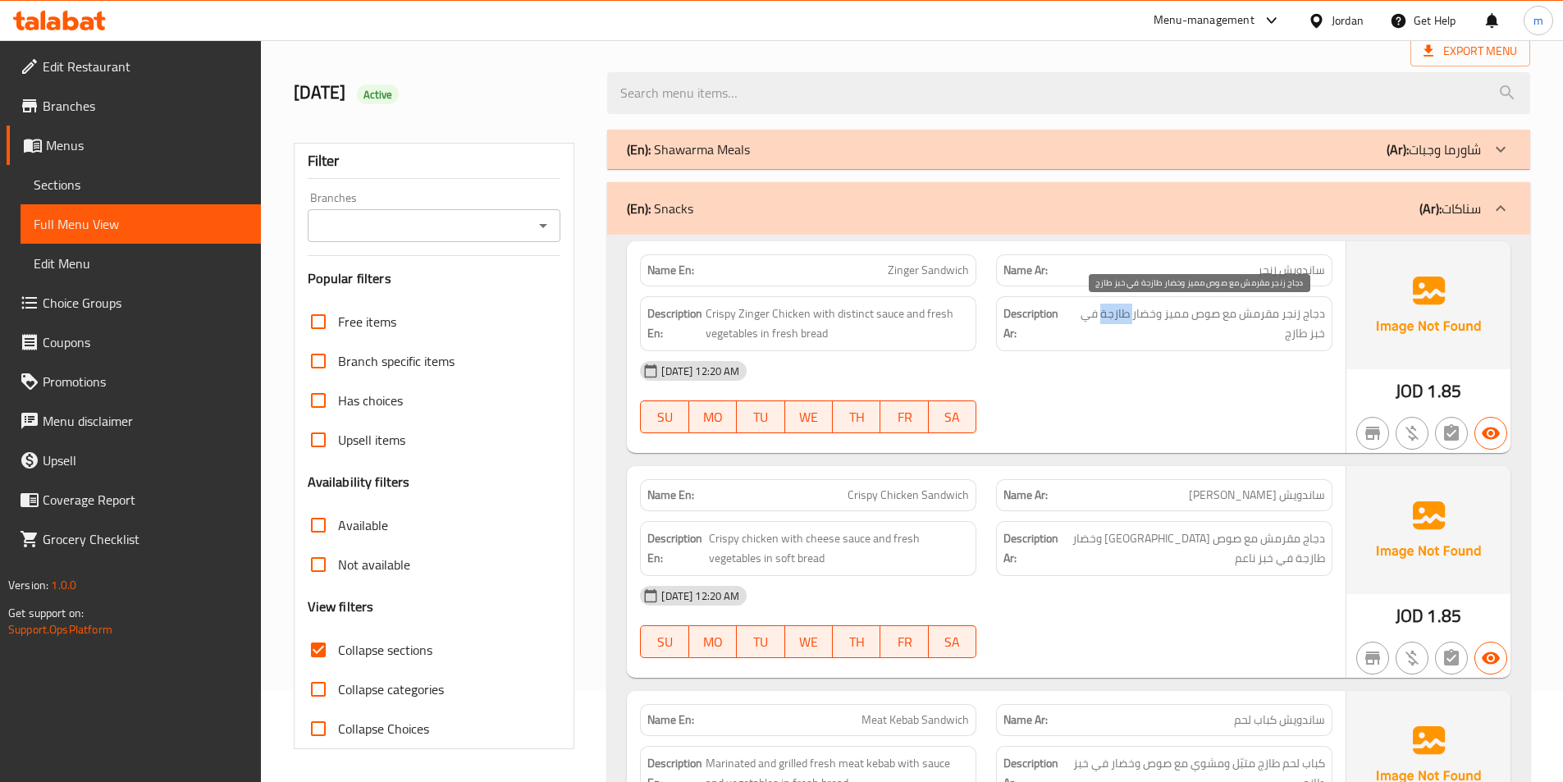
drag, startPoint x: 1133, startPoint y: 313, endPoint x: 1102, endPoint y: 313, distance: 31.2
click at [1102, 313] on span "دجاج زنجر مقرمش مع صوص مميز وخضار طازجة في خبز طازج" at bounding box center [1197, 323] width 255 height 40
click at [1156, 314] on span "دجاج زنجر مقرمش مع صوص مميز وخضار طازجة في خبز طازج" at bounding box center [1197, 323] width 255 height 40
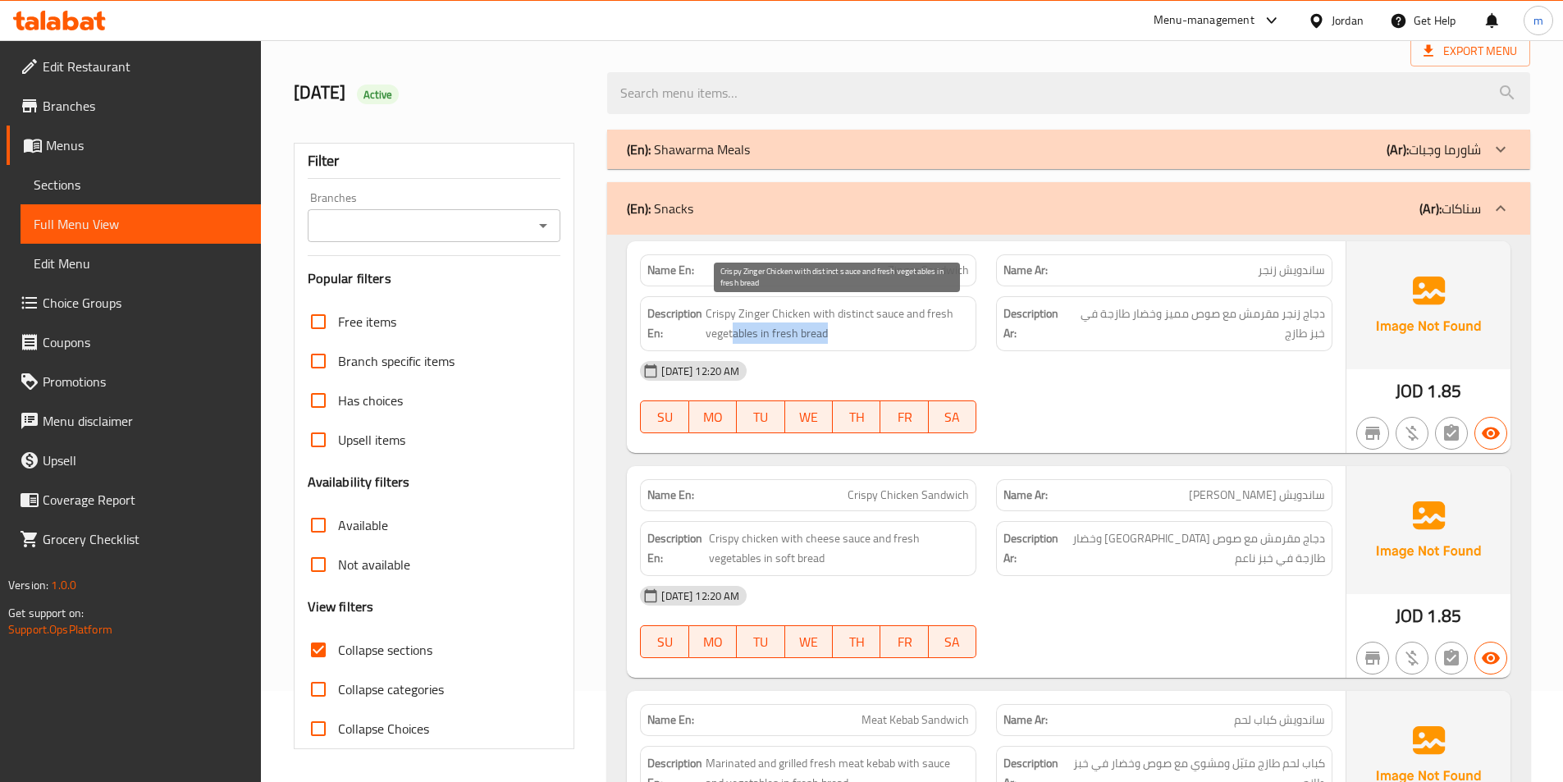
drag, startPoint x: 836, startPoint y: 336, endPoint x: 731, endPoint y: 340, distance: 105.0
click at [731, 340] on span "Crispy Zinger Chicken with distinct sauce and fresh vegetables in fresh bread" at bounding box center [836, 323] width 263 height 40
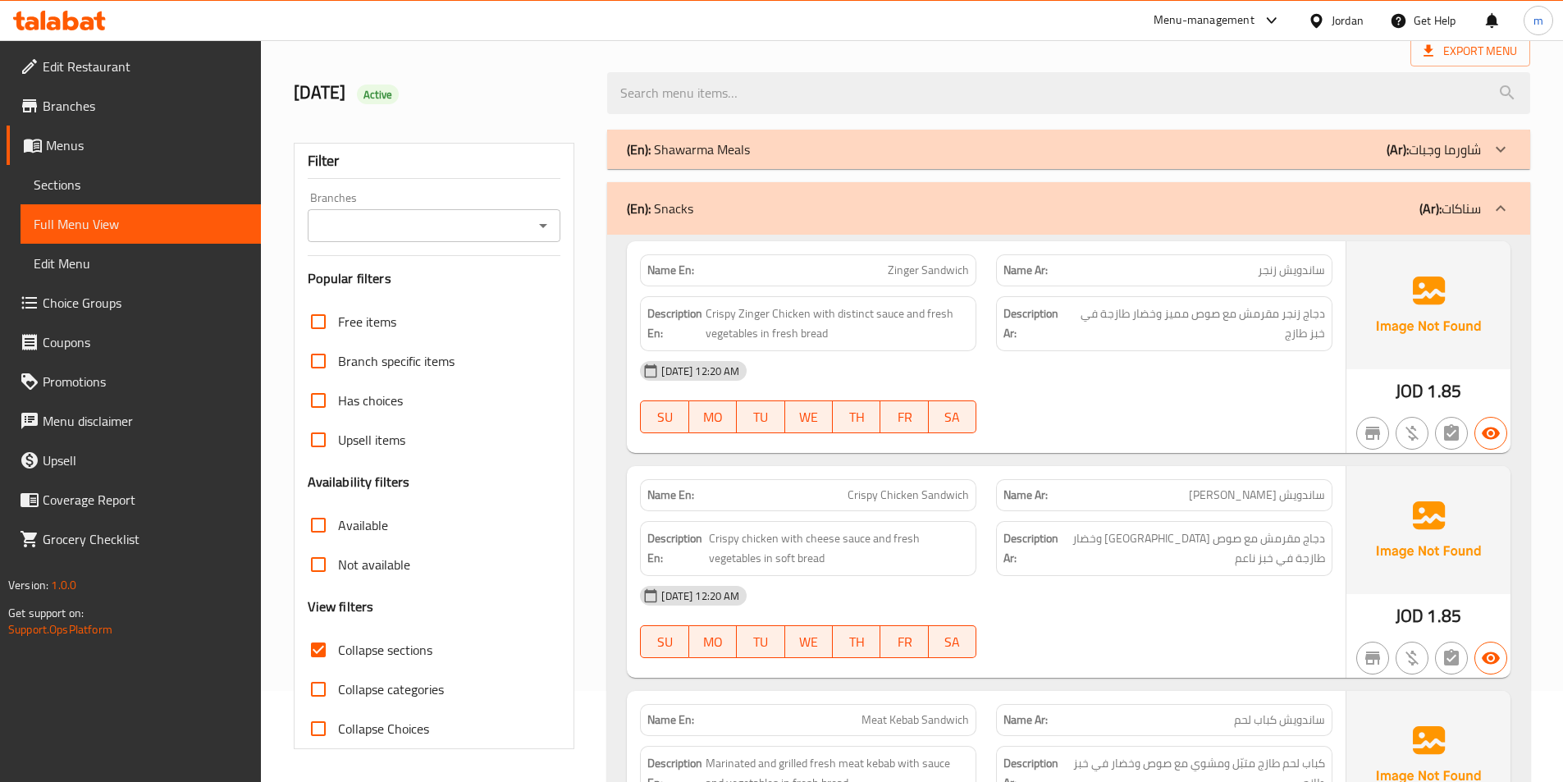
click at [1228, 495] on span "ساندويش كريسبي تشيكن" at bounding box center [1257, 494] width 136 height 17
drag, startPoint x: 1198, startPoint y: 492, endPoint x: 1303, endPoint y: 495, distance: 104.2
click at [1303, 495] on p "Name Ar: ساندويش كريسبي تشيكن" at bounding box center [1164, 494] width 322 height 17
click at [1244, 559] on span "دجاج مقرمش مع صوص جبنة وخضار طازجة في خبز ناعم" at bounding box center [1192, 548] width 263 height 40
drag, startPoint x: 1221, startPoint y: 541, endPoint x: 1113, endPoint y: 539, distance: 107.5
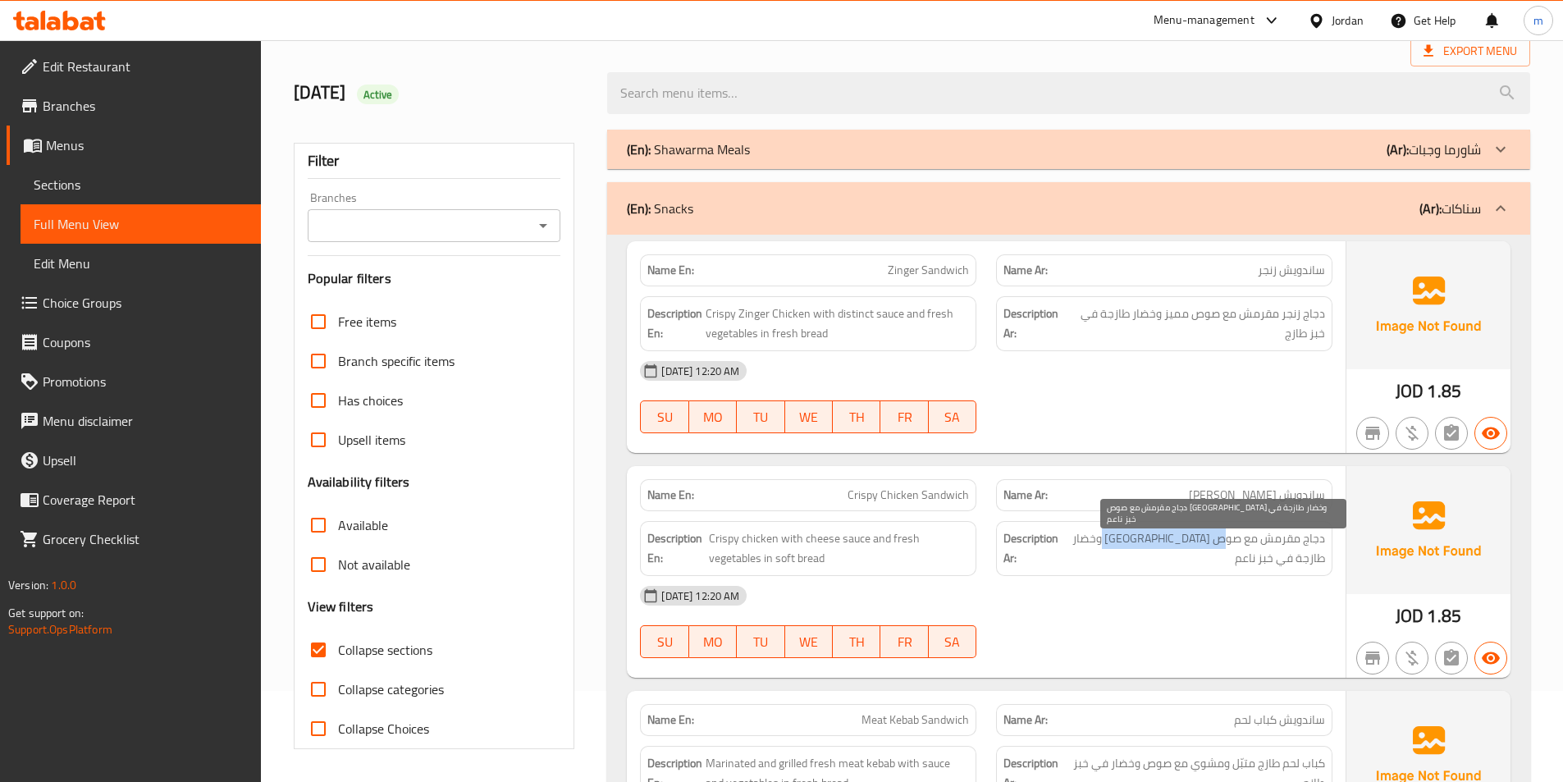
click at [1113, 539] on span "دجاج مقرمش مع صوص جبنة وخضار طازجة في خبز ناعم" at bounding box center [1192, 548] width 263 height 40
click at [1130, 546] on span "دجاج مقرمش مع صوص جبنة وخضار طازجة في خبز ناعم" at bounding box center [1192, 548] width 263 height 40
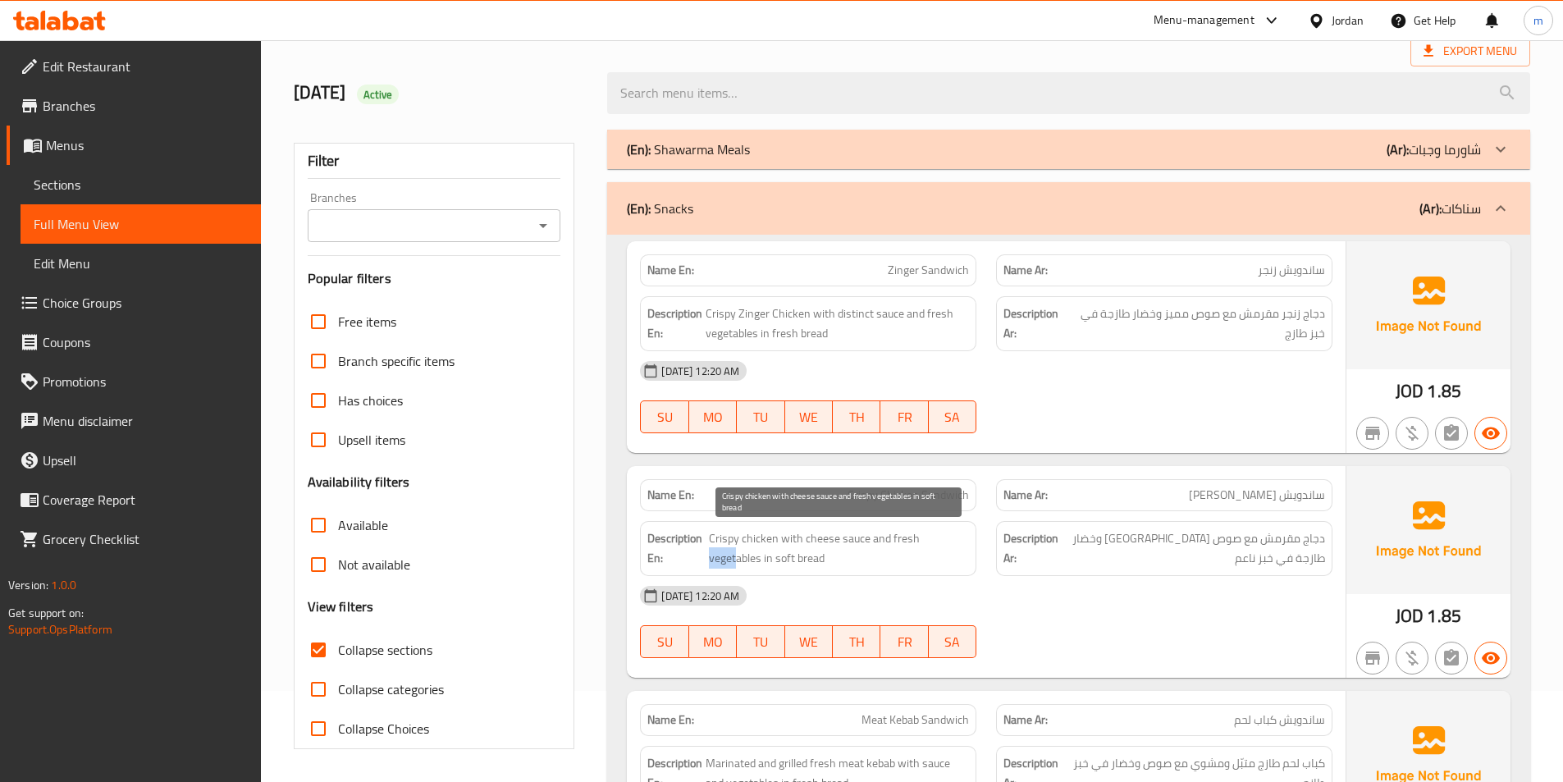
drag, startPoint x: 954, startPoint y: 544, endPoint x: 738, endPoint y: 554, distance: 216.0
click at [738, 554] on span "Crispy chicken with cheese sauce and fresh vegetables in soft bread" at bounding box center [839, 548] width 260 height 40
click at [738, 549] on span "Crispy chicken with cheese sauce and fresh vegetables in soft bread" at bounding box center [839, 548] width 260 height 40
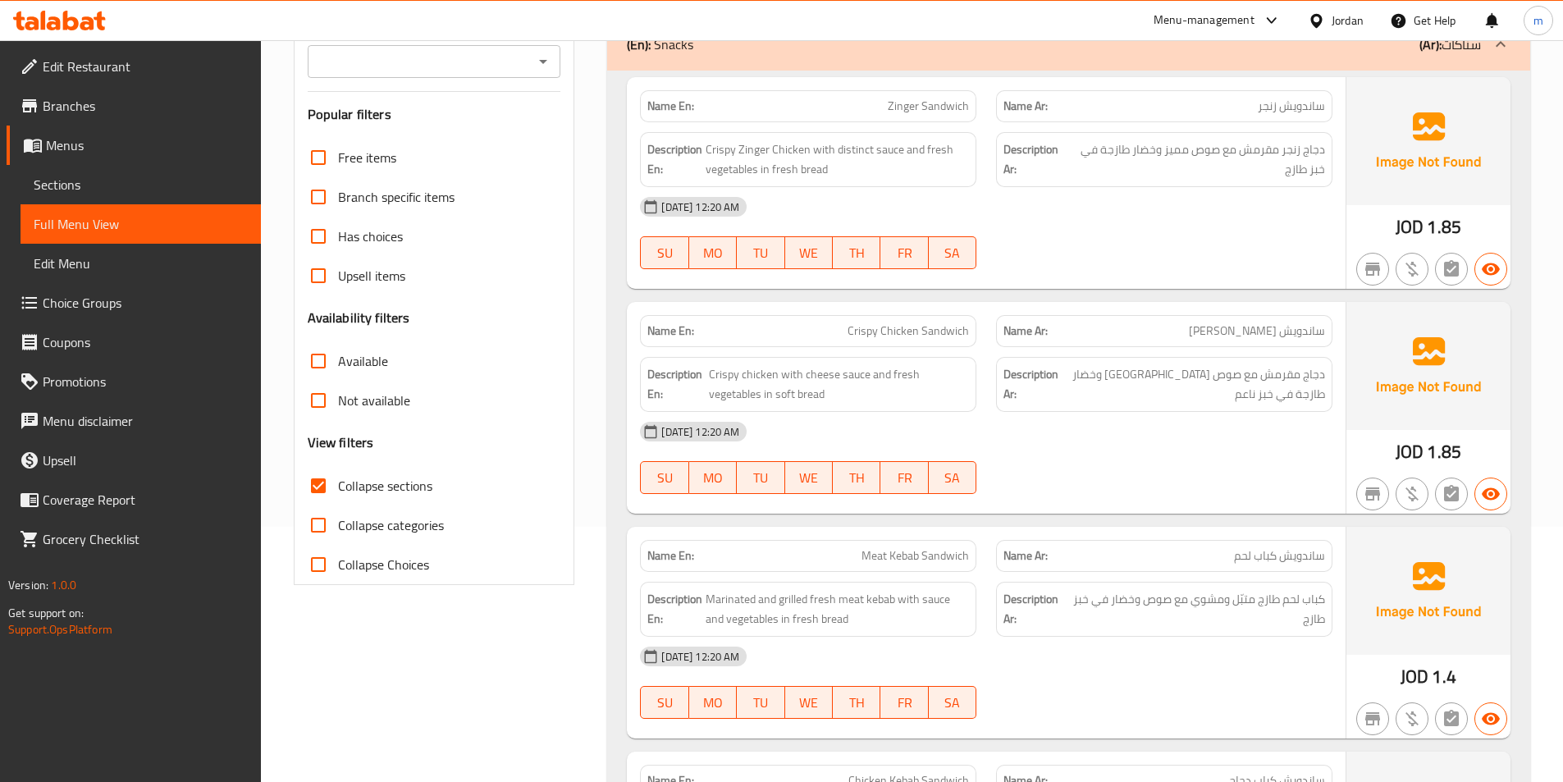
click at [1294, 551] on span "ساندويش كباب لحم" at bounding box center [1279, 555] width 91 height 17
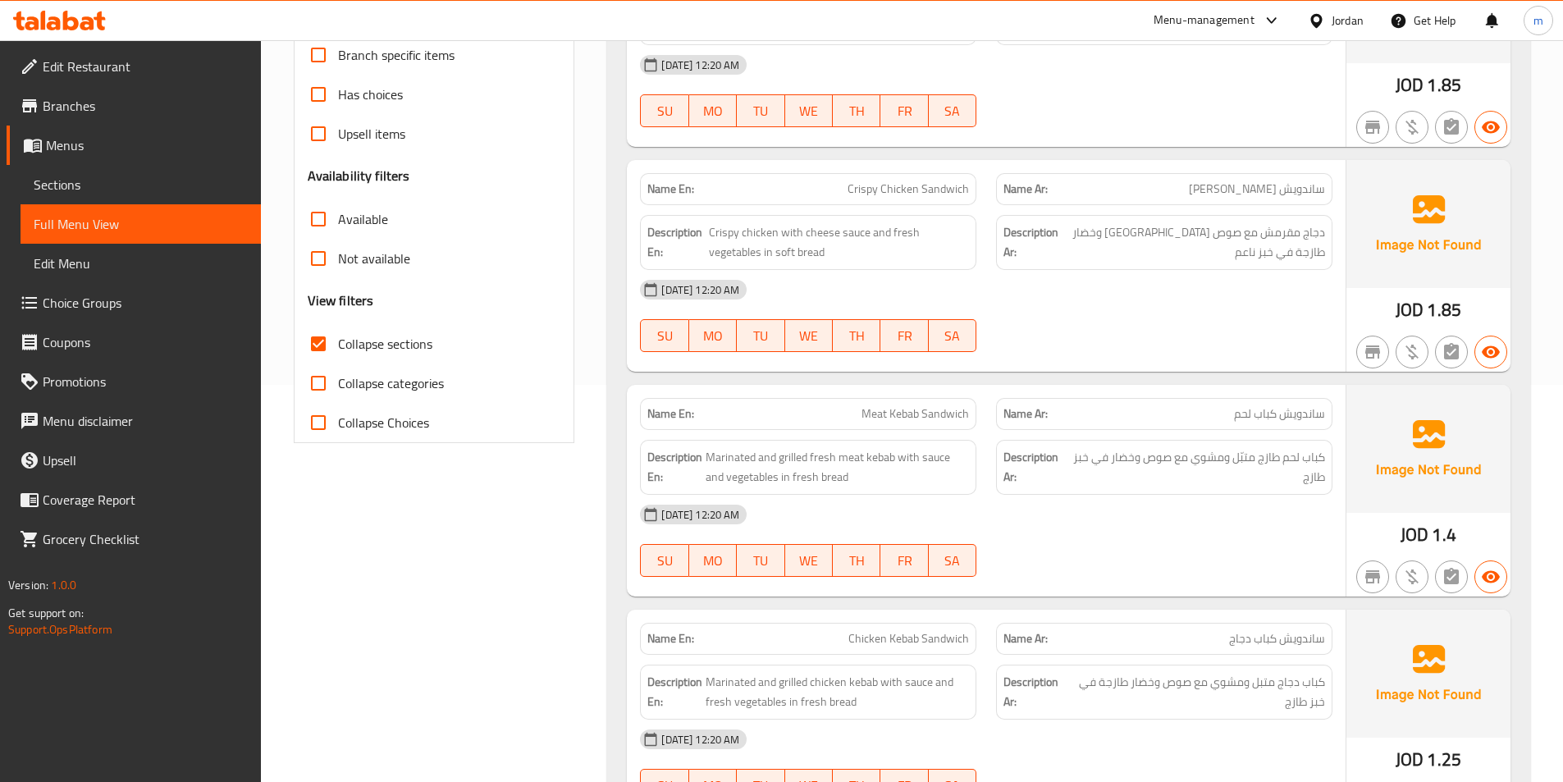
scroll to position [419, 0]
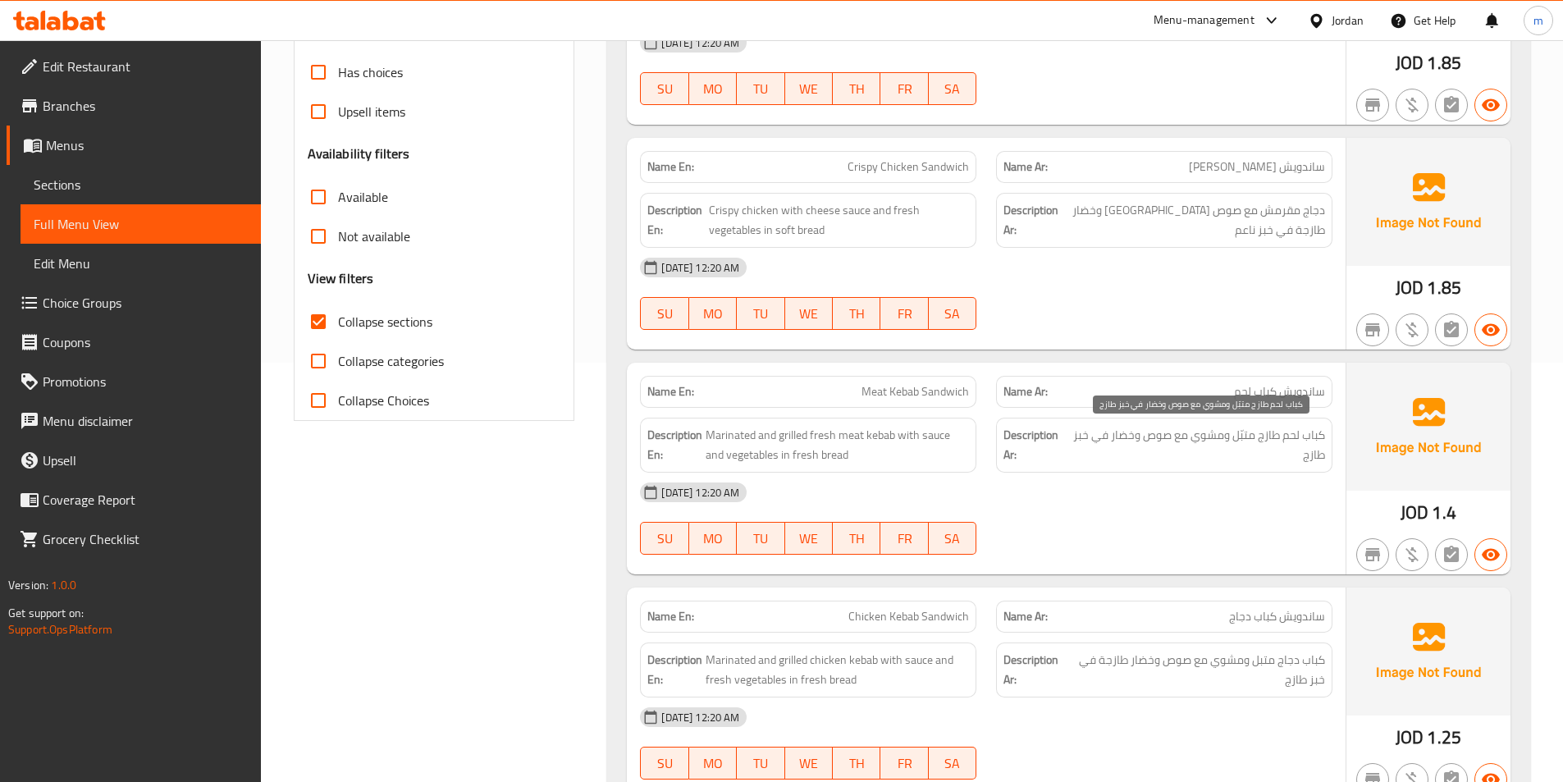
click at [1307, 445] on span "كباب لحم طازج متبّل ومشوي مع صوص وخضار في خبز طازج" at bounding box center [1197, 445] width 253 height 40
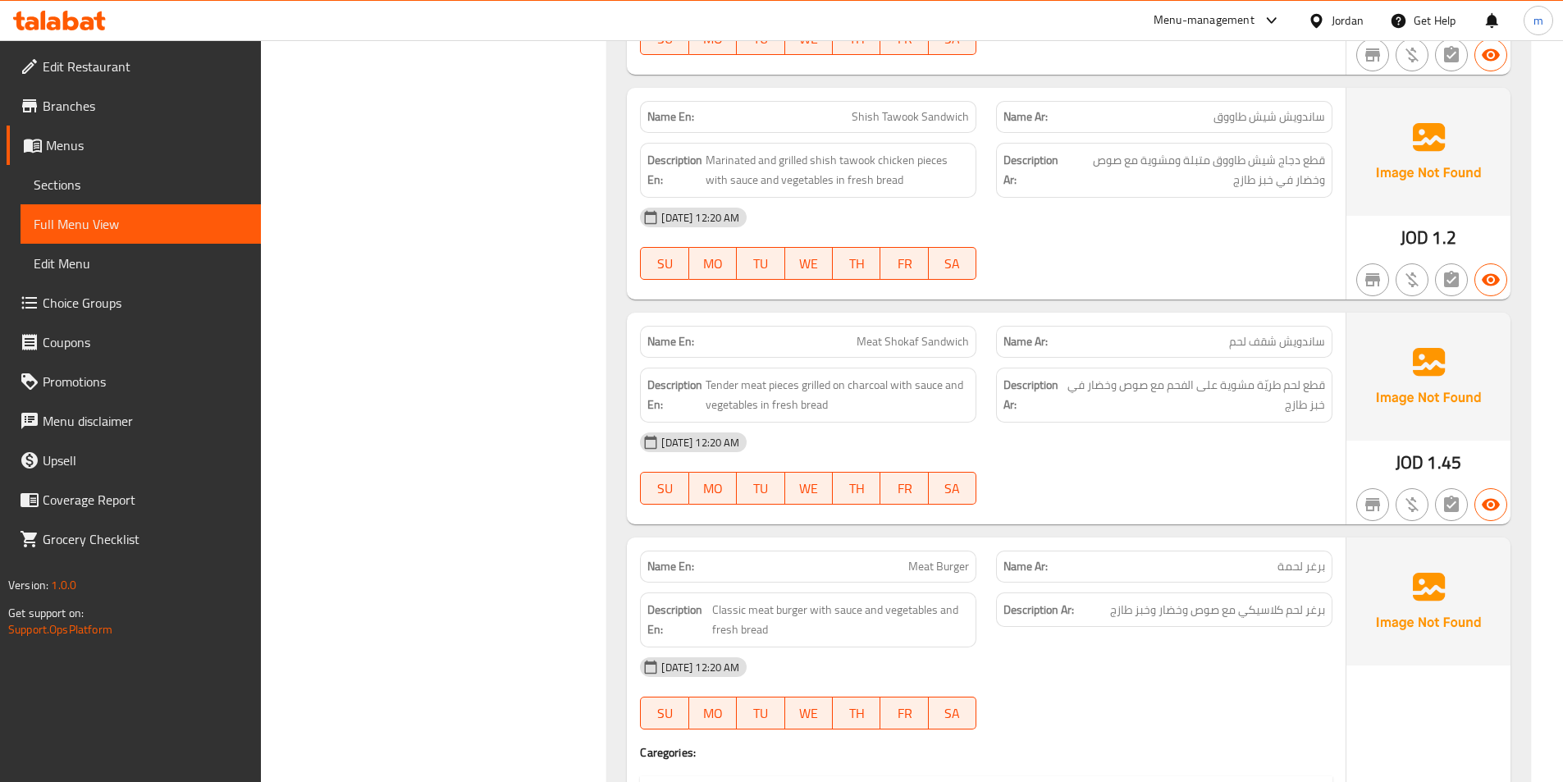
scroll to position [1157, 0]
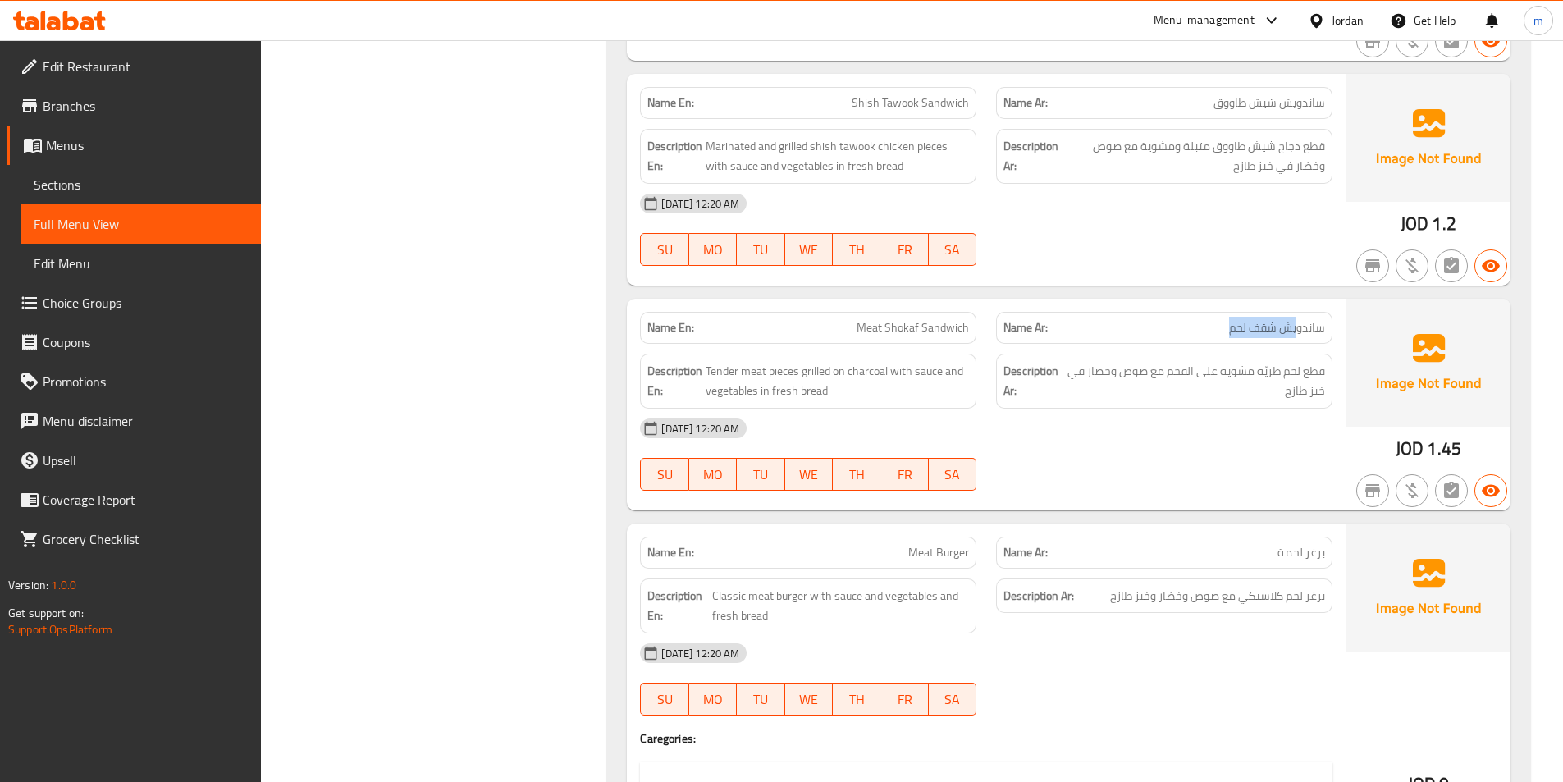
drag, startPoint x: 1296, startPoint y: 325, endPoint x: 1215, endPoint y: 331, distance: 81.4
click at [1215, 331] on p "Name Ar: ساندويش شقف لحم" at bounding box center [1164, 327] width 322 height 17
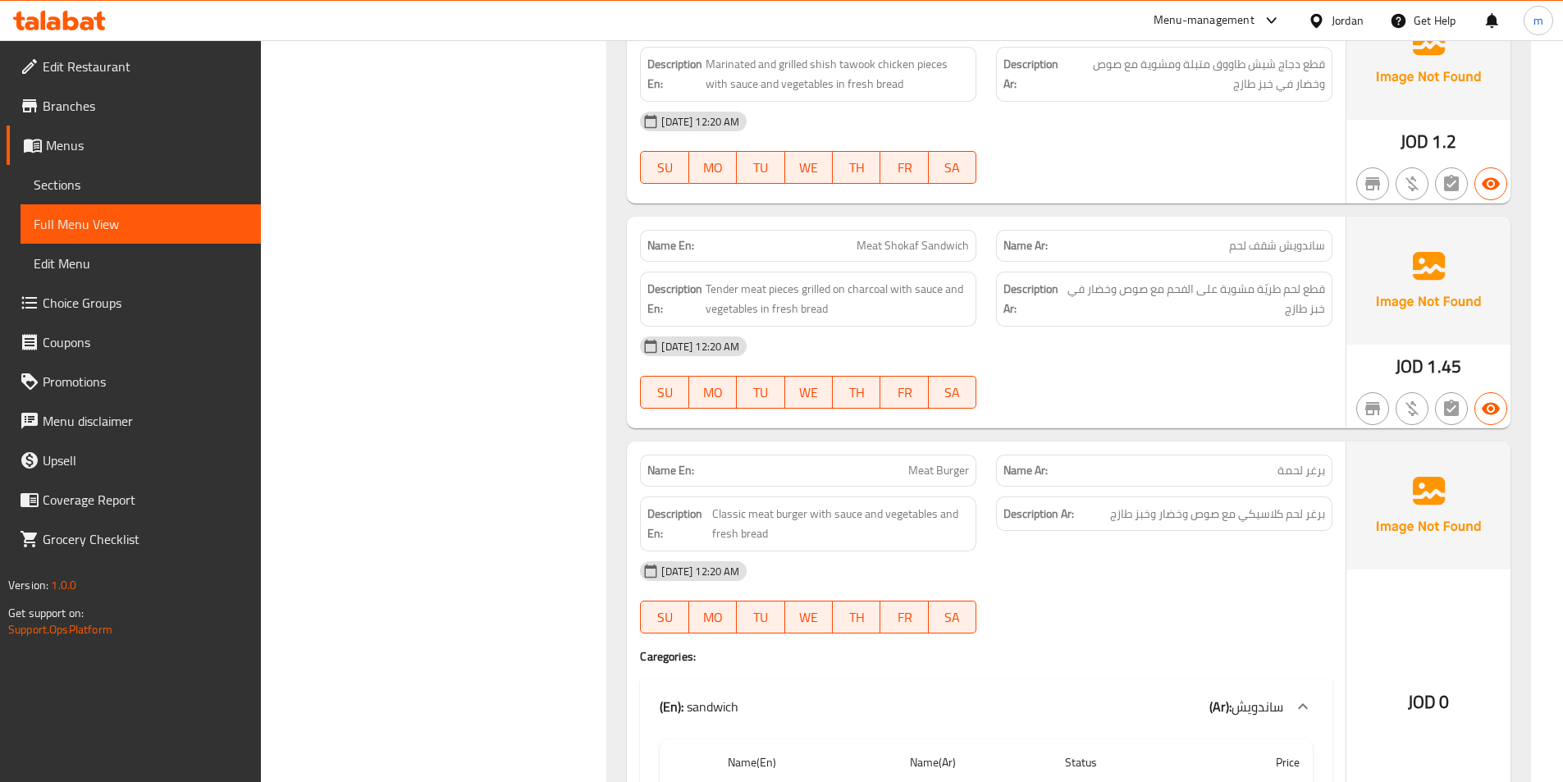
click at [915, 254] on span "Meat Shokaf Sandwich" at bounding box center [912, 245] width 112 height 17
click at [1272, 303] on span "قطع لحم طريّة مشوية على الفحم مع صوص وخضار في خبز طازج" at bounding box center [1196, 299] width 258 height 40
drag, startPoint x: 1276, startPoint y: 286, endPoint x: 1181, endPoint y: 294, distance: 94.6
click at [1181, 294] on span "قطع لحم طريّة مشوية على الفحم مع صوص وخضار في خبز طازج" at bounding box center [1196, 299] width 258 height 40
click at [1178, 296] on span "قطع لحم طريّة مشوية على الفحم مع صوص وخضار في خبز طازج" at bounding box center [1196, 299] width 258 height 40
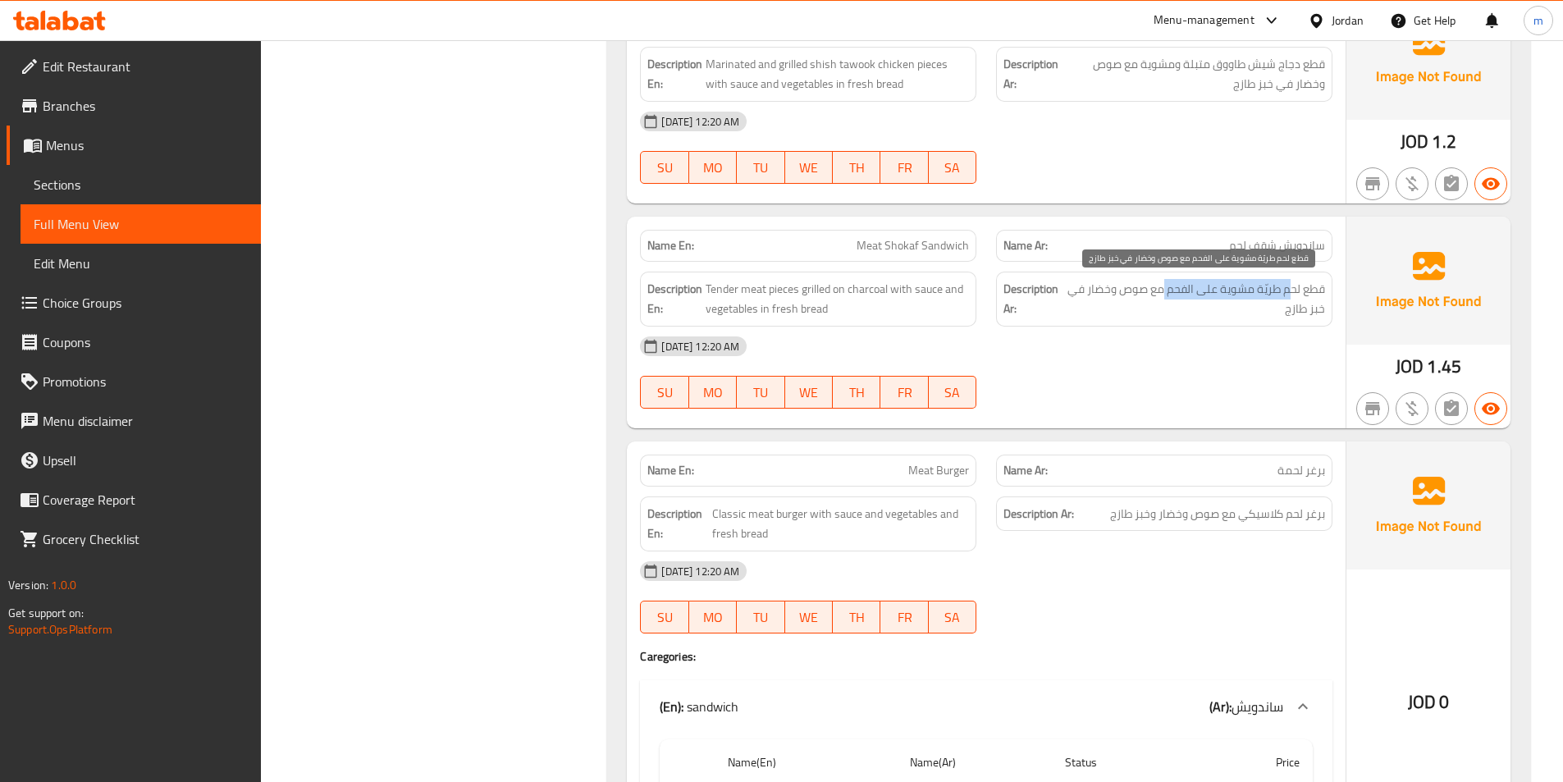
drag, startPoint x: 1292, startPoint y: 295, endPoint x: 1161, endPoint y: 298, distance: 131.3
click at [1161, 298] on span "قطع لحم طريّة مشوية على الفحم مع صوص وخضار في خبز طازج" at bounding box center [1196, 299] width 258 height 40
click at [1139, 298] on span "قطع لحم طريّة مشوية على الفحم مع صوص وخضار في خبز طازج" at bounding box center [1196, 299] width 258 height 40
click at [1288, 310] on span "قطع لحم طريّة مشوية على الفحم مع صوص وخضار في خبز طازج" at bounding box center [1196, 299] width 258 height 40
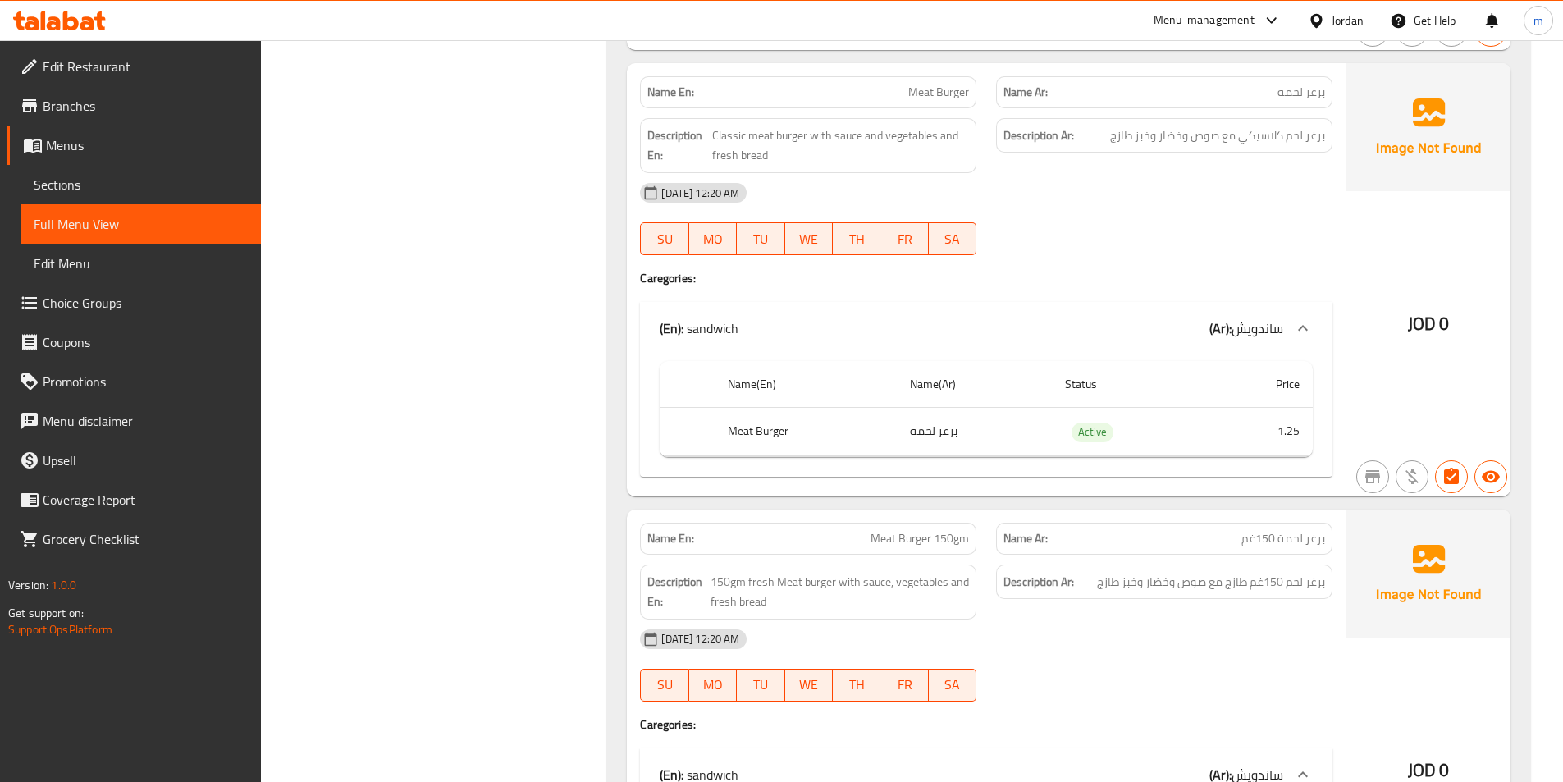
scroll to position [1568, 0]
